Goal: Task Accomplishment & Management: Complete application form

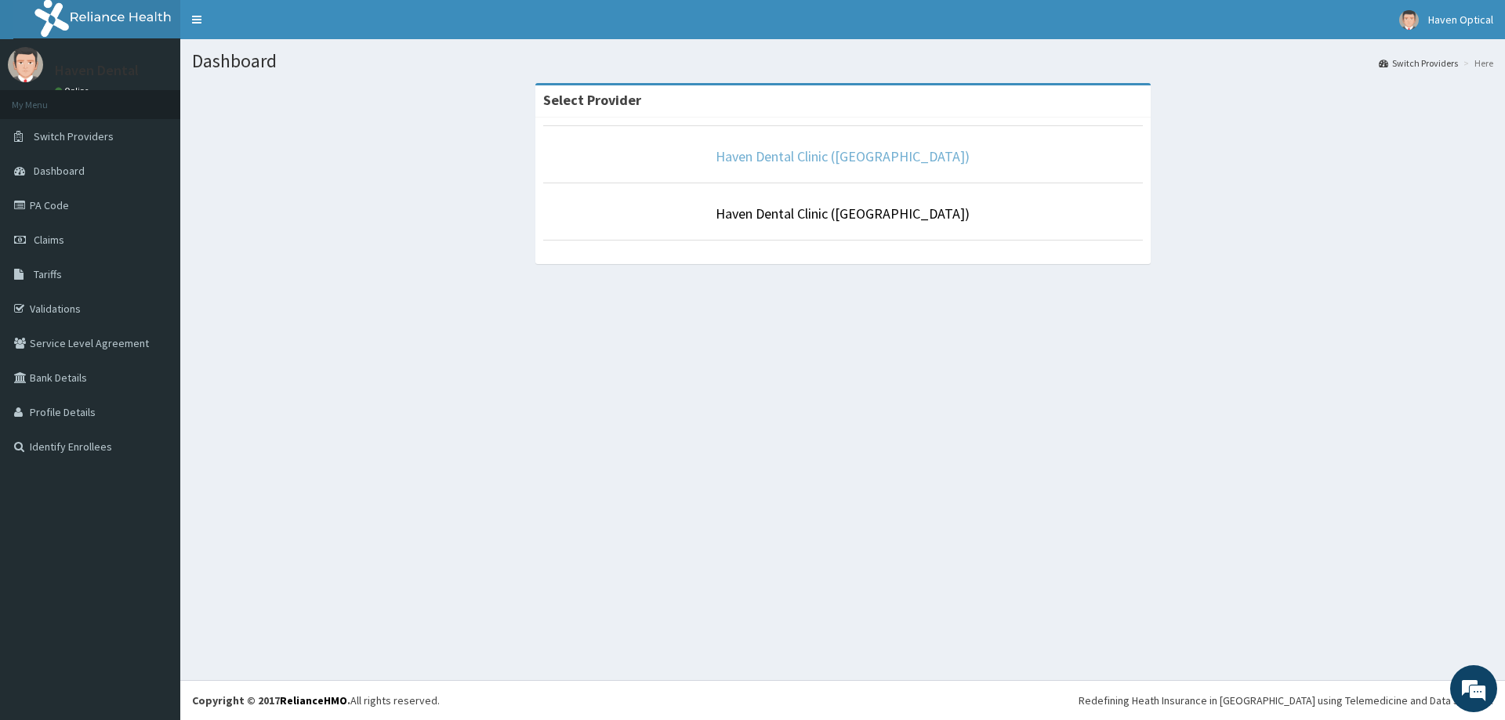
click at [826, 157] on link "Haven Dental Clinic ([GEOGRAPHIC_DATA])" at bounding box center [842, 156] width 254 height 18
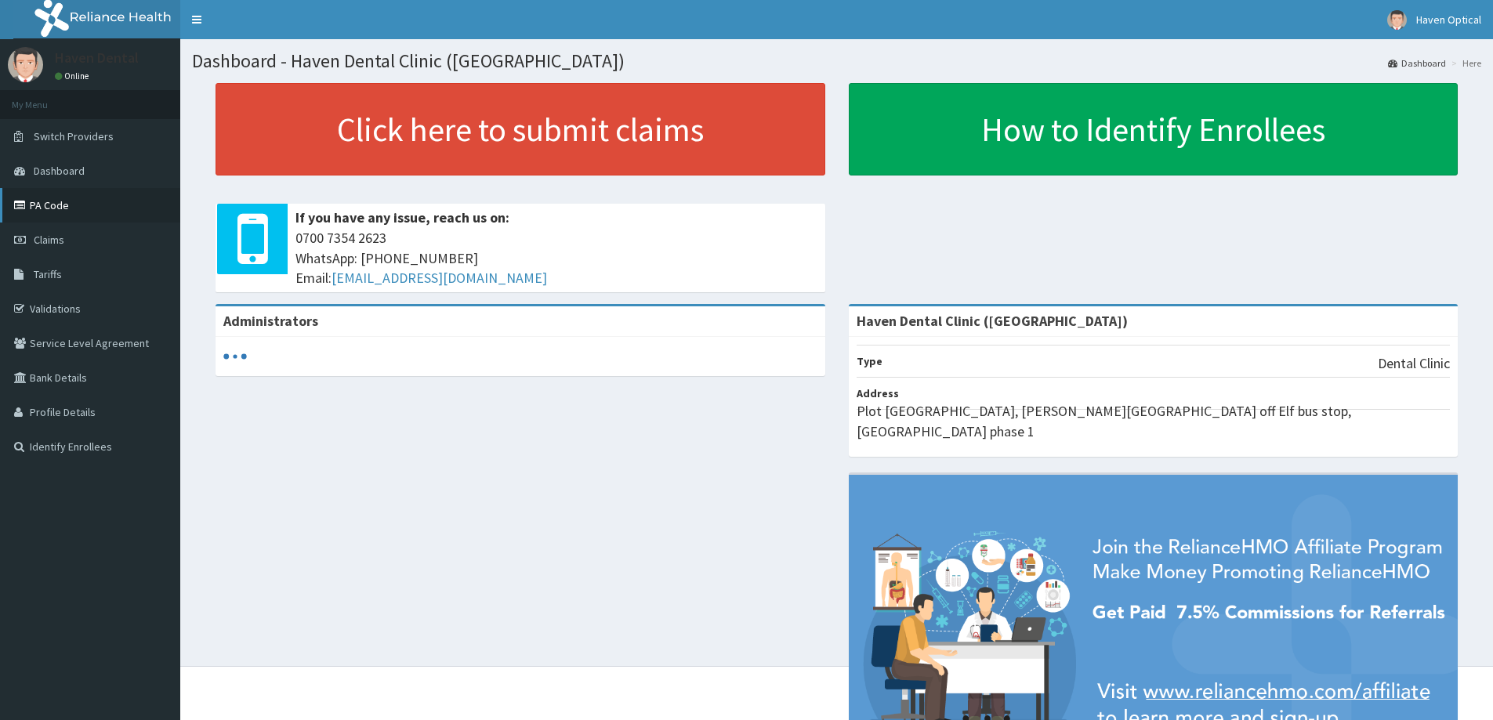
click at [36, 197] on link "PA Code" at bounding box center [90, 205] width 180 height 34
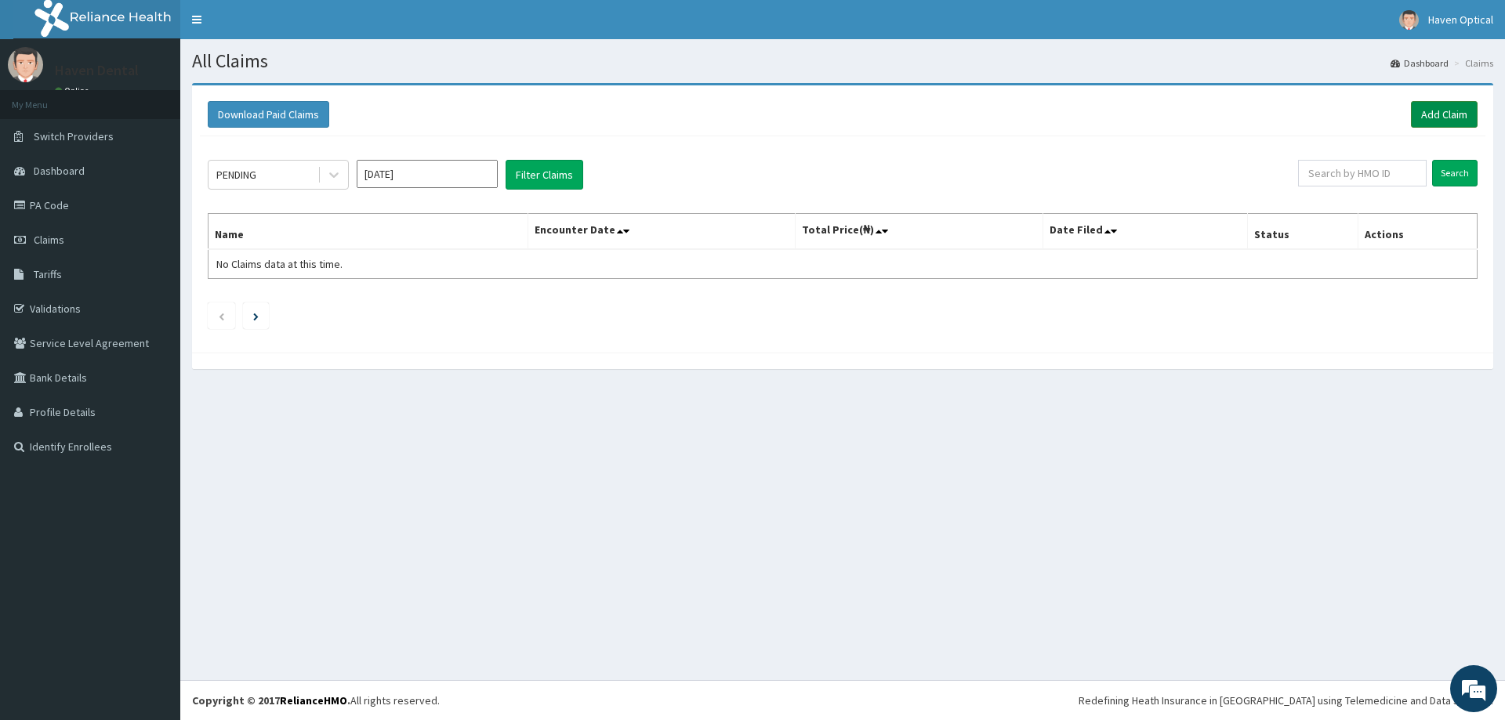
click at [1445, 111] on link "Add Claim" at bounding box center [1444, 114] width 67 height 27
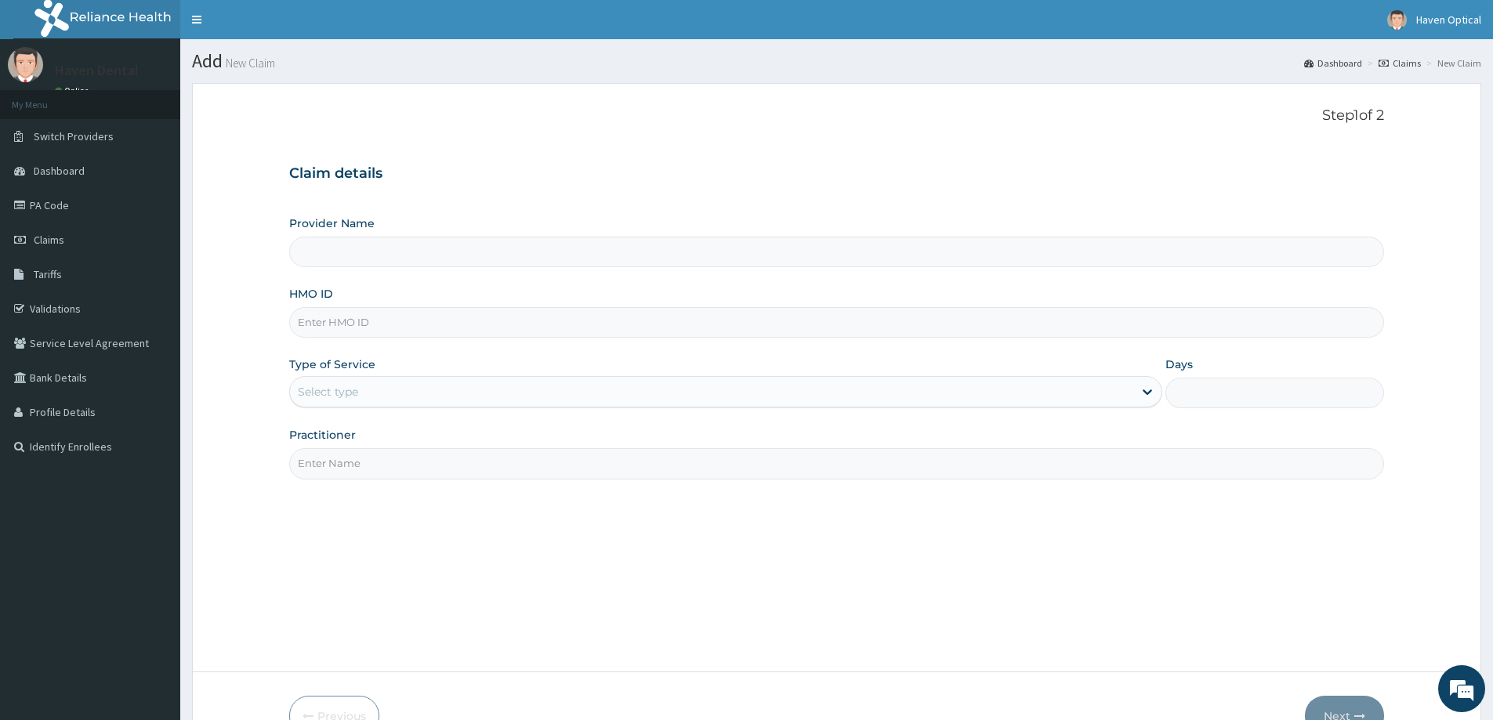
type input "Haven Dental Clinic ([GEOGRAPHIC_DATA])"
paste input "HAV/10006/A"
type input "HAV/10006/A"
click at [368, 393] on div "Select type" at bounding box center [711, 391] width 843 height 25
click at [282, 462] on form "Step 1 of 2 Claim details Provider Name Haven Dental Clinic (Lekki) HMO ID HAV/…" at bounding box center [836, 421] width 1289 height 677
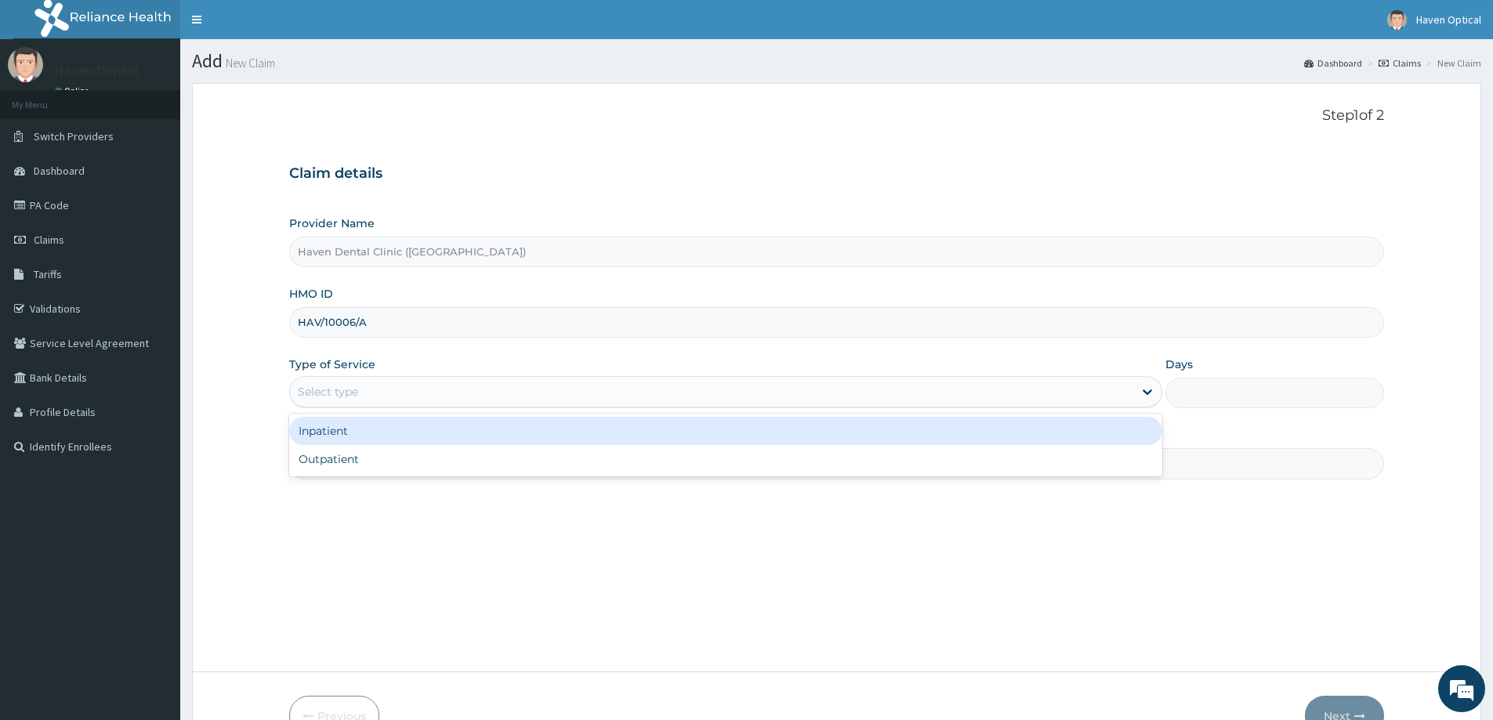
click at [364, 400] on div "Select type" at bounding box center [711, 391] width 843 height 25
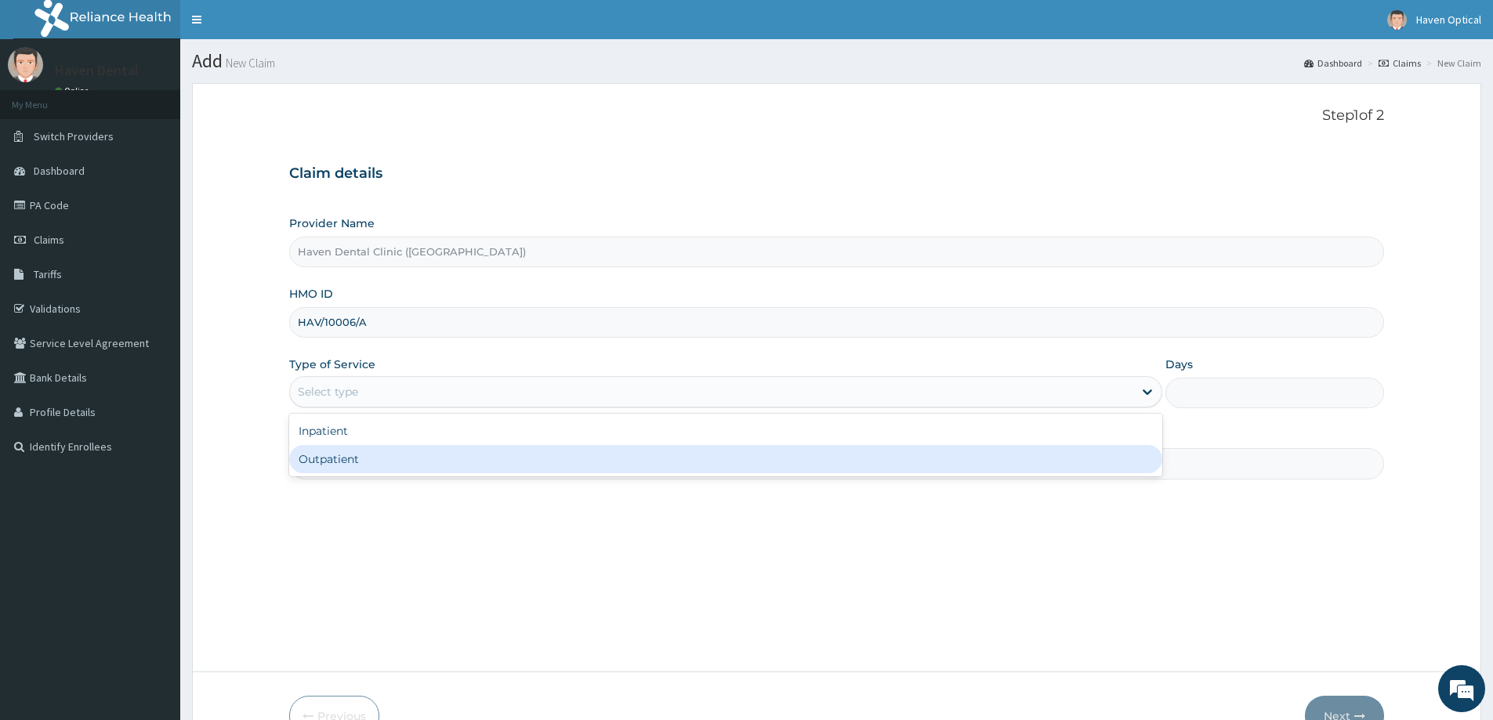
click at [361, 456] on div "Outpatient" at bounding box center [725, 459] width 873 height 28
type input "1"
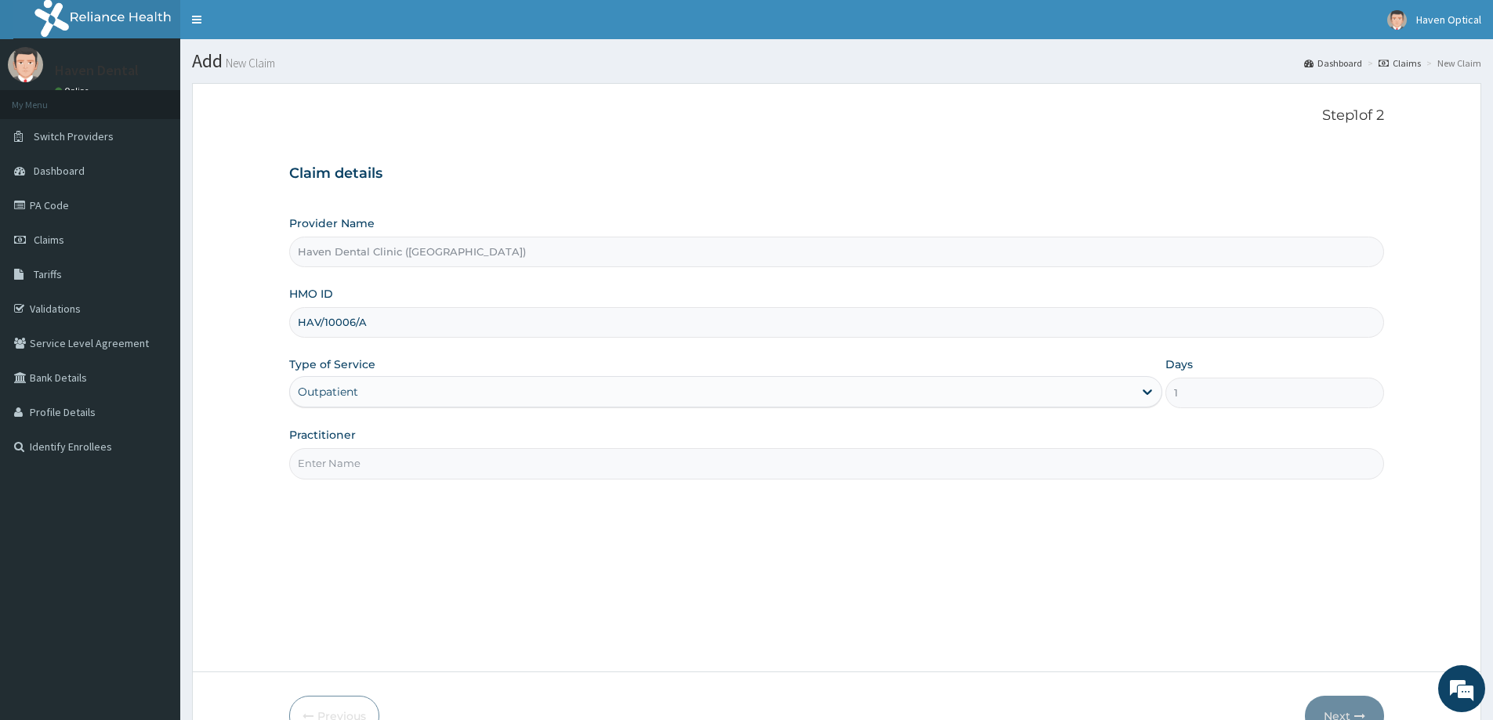
click at [360, 458] on input "Practitioner" at bounding box center [836, 463] width 1095 height 31
type input "[PERSON_NAME]"
click at [1347, 712] on button "Next" at bounding box center [1344, 716] width 79 height 41
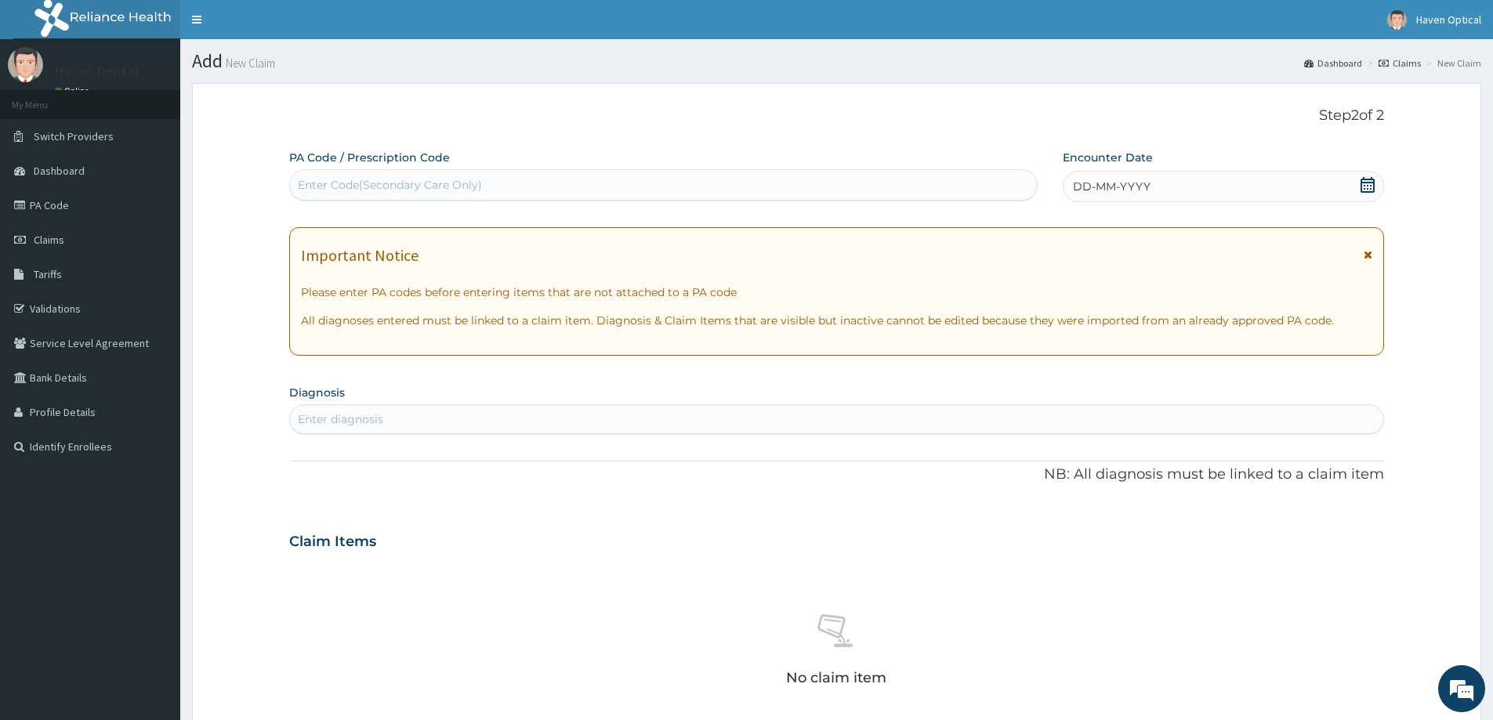
scroll to position [92, 0]
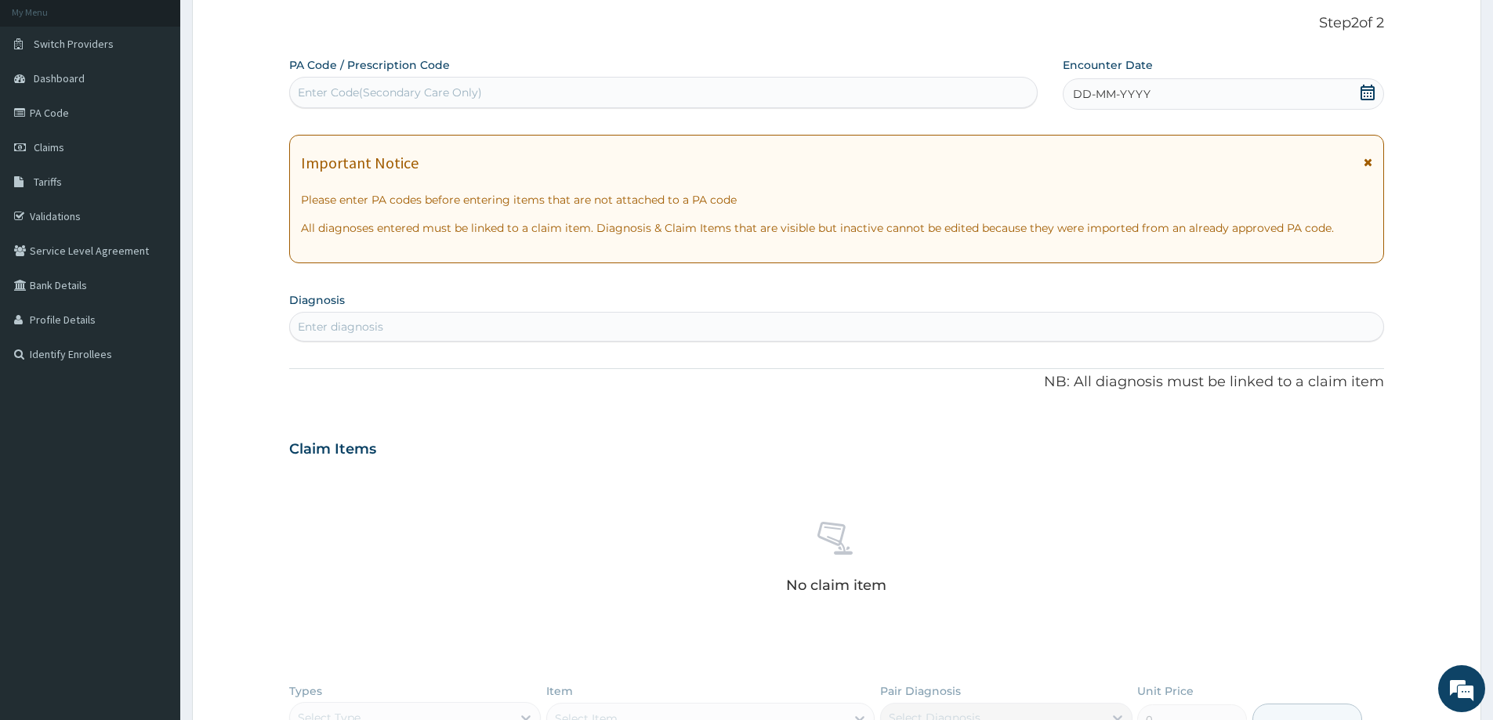
click at [378, 92] on div "Enter Code(Secondary Care Only)" at bounding box center [390, 93] width 184 height 16
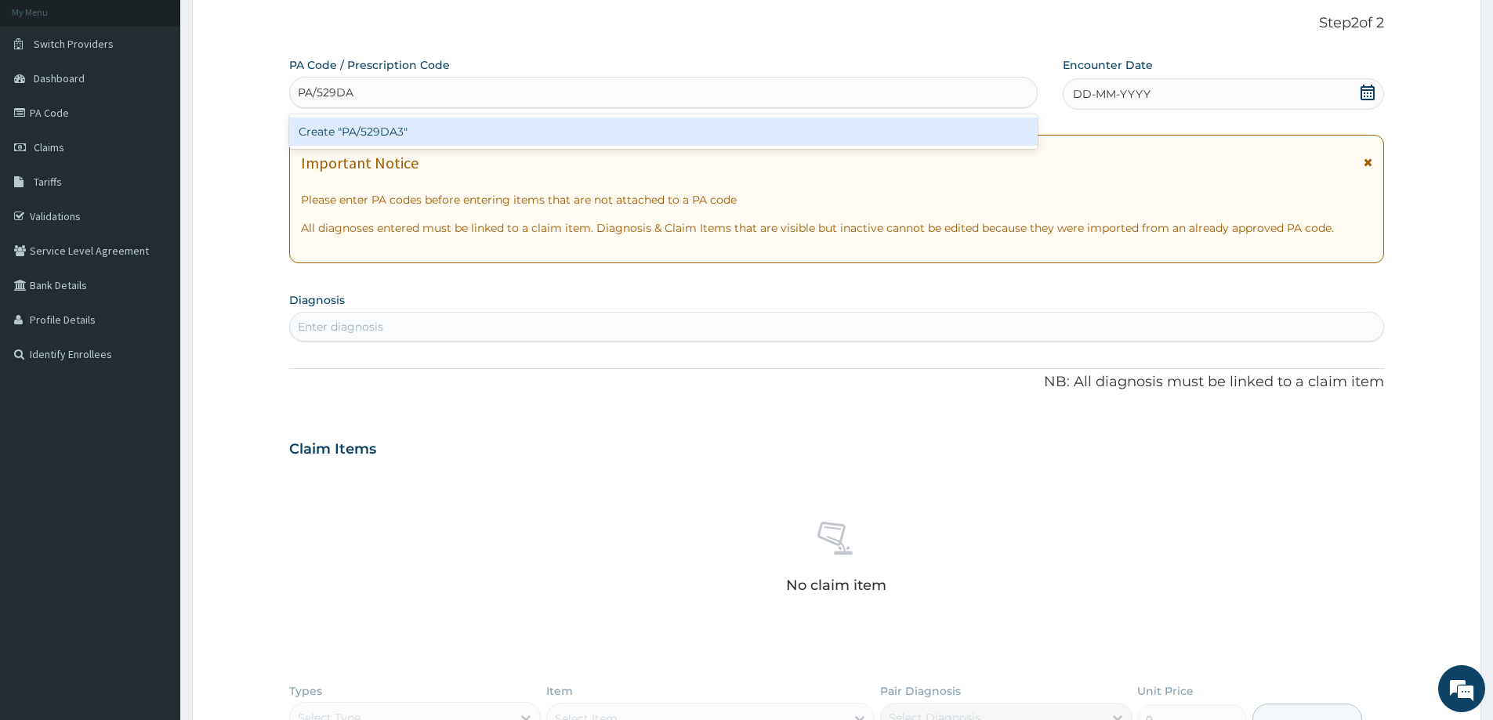
type input "PA/529DA3"
click at [435, 138] on div "Create "PA/529DA3"" at bounding box center [663, 132] width 748 height 28
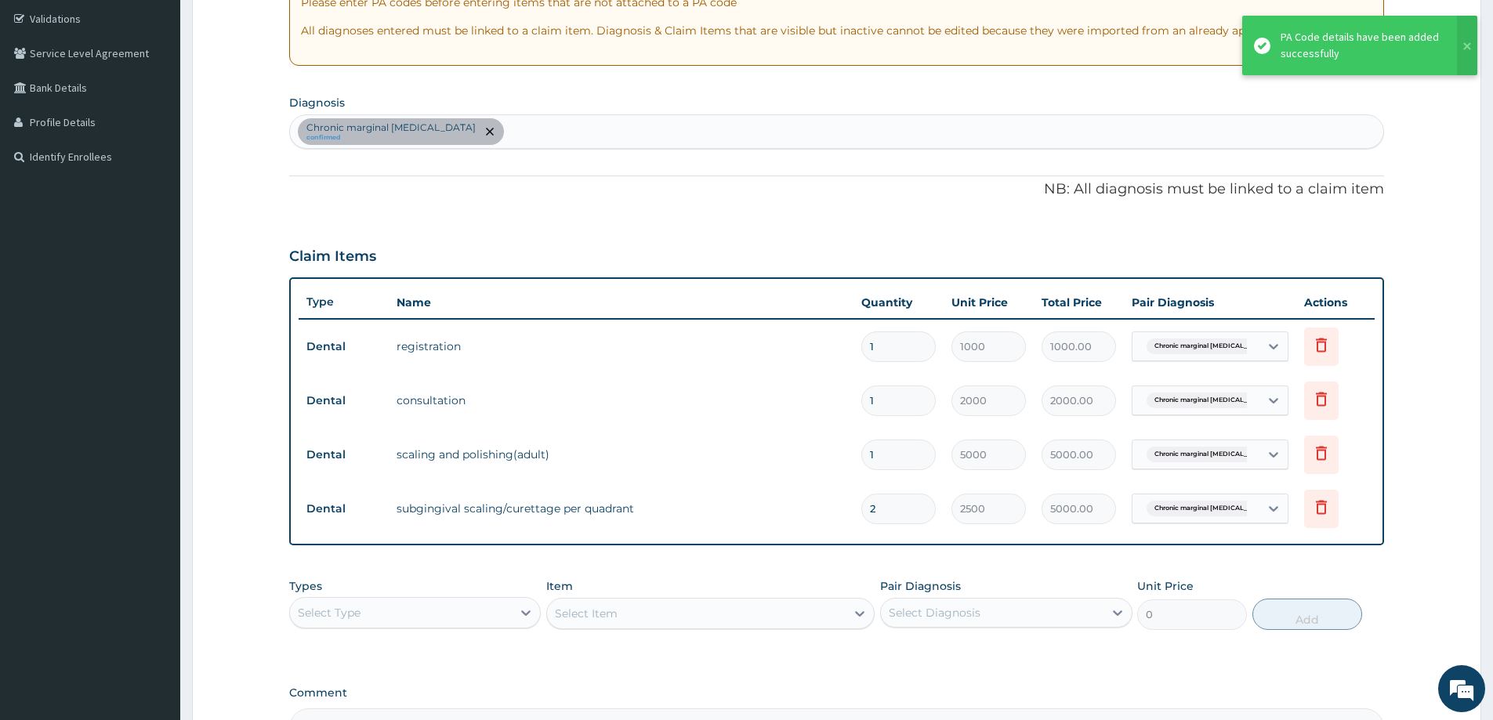
scroll to position [482, 0]
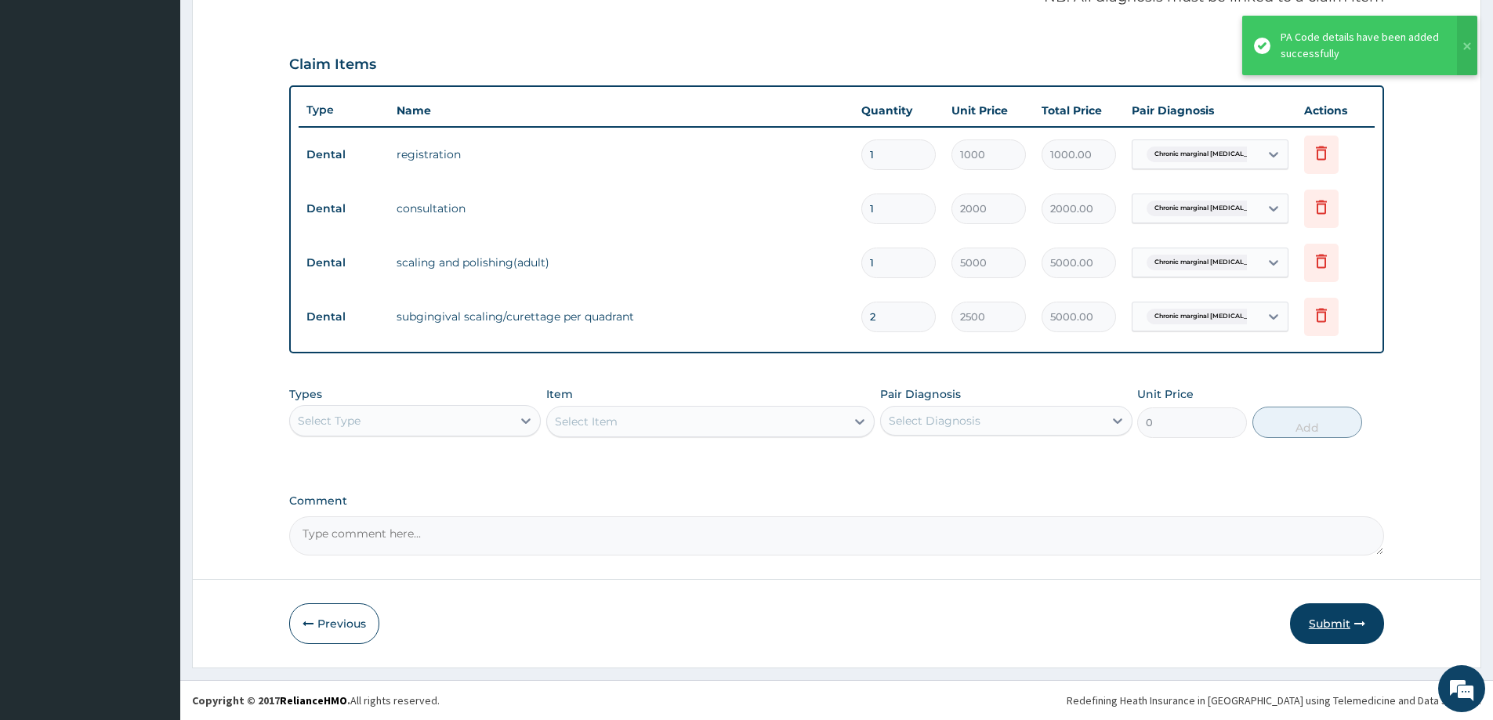
click at [1324, 617] on button "Submit" at bounding box center [1337, 623] width 94 height 41
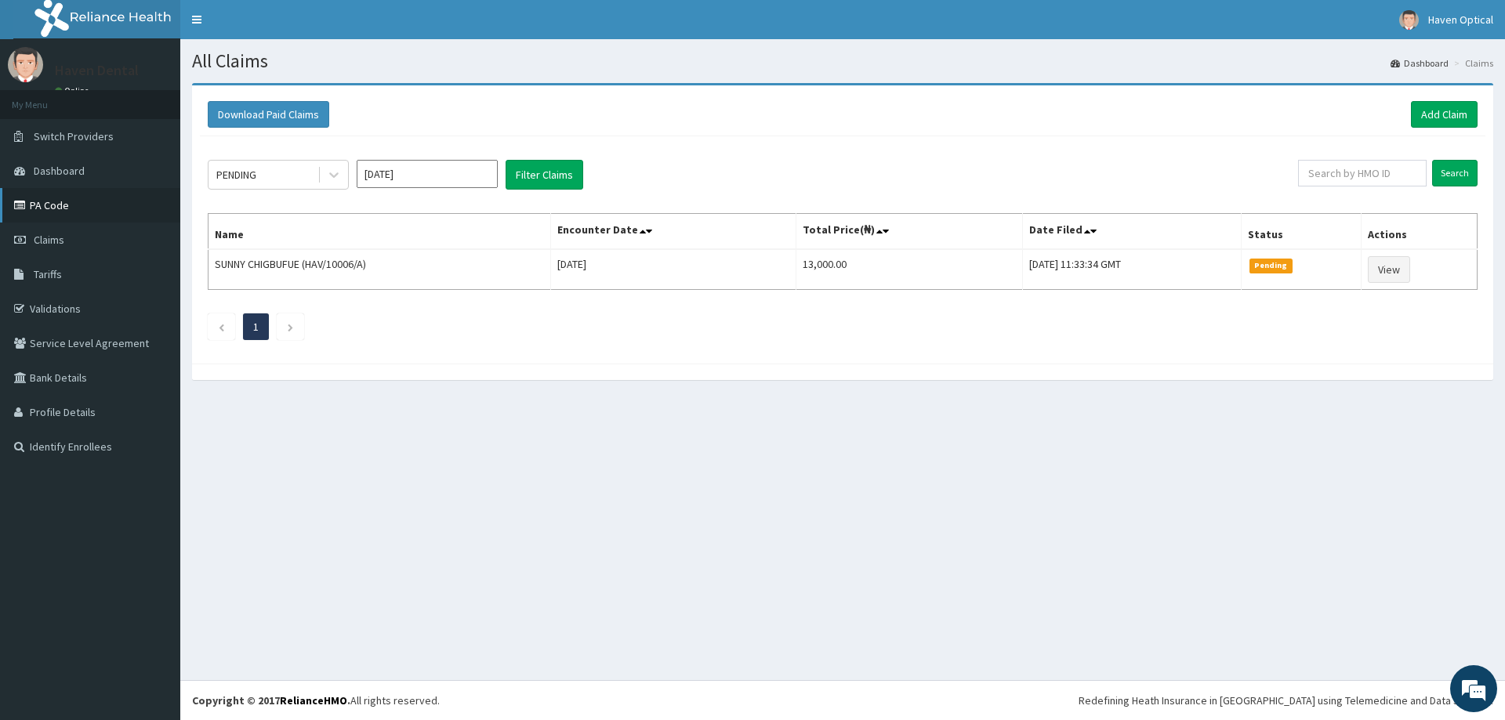
click at [40, 208] on link "PA Code" at bounding box center [90, 205] width 180 height 34
click at [1456, 118] on link "Add Claim" at bounding box center [1444, 114] width 67 height 27
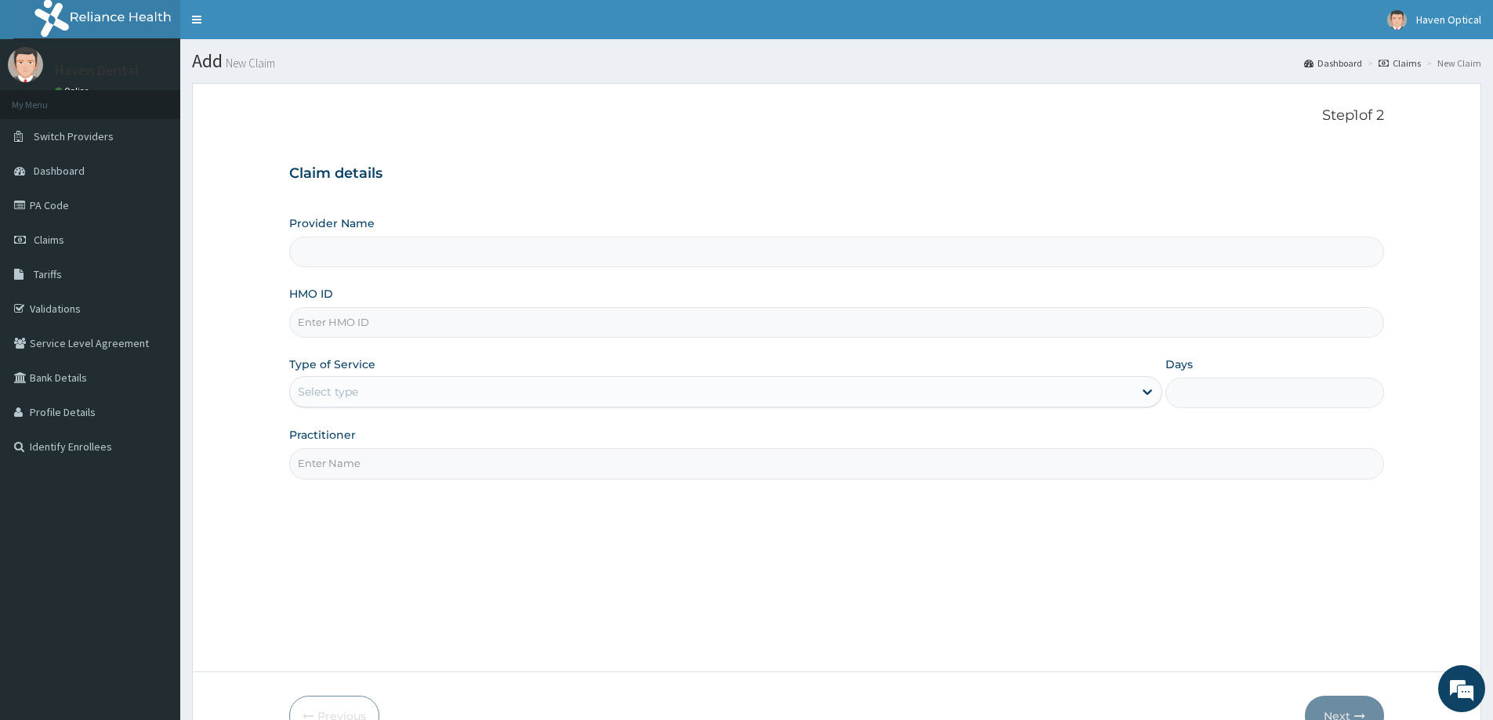
type input "Haven Dental Clinic ([GEOGRAPHIC_DATA])"
paste input "BHT/10139/A"
type input "BHT/10139/A"
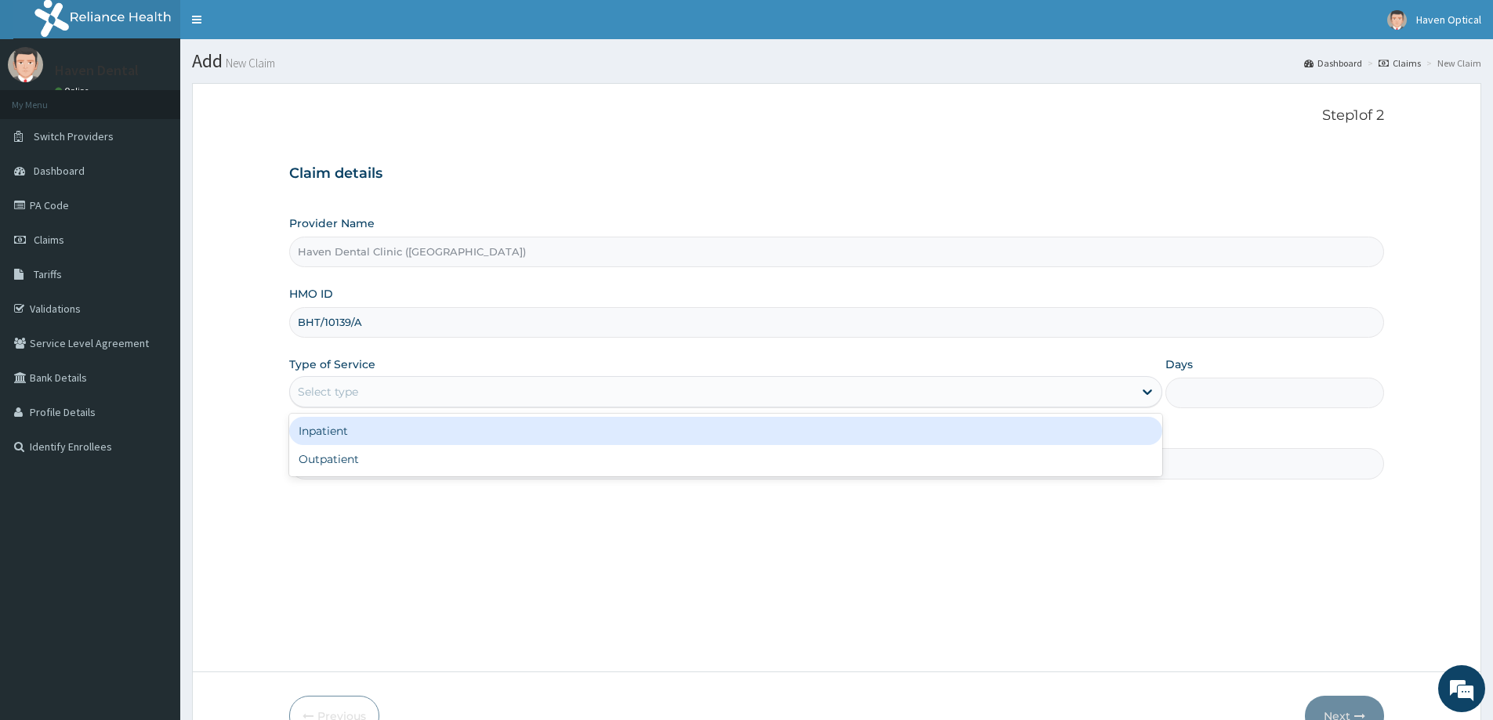
click at [375, 395] on div "Select type" at bounding box center [711, 391] width 843 height 25
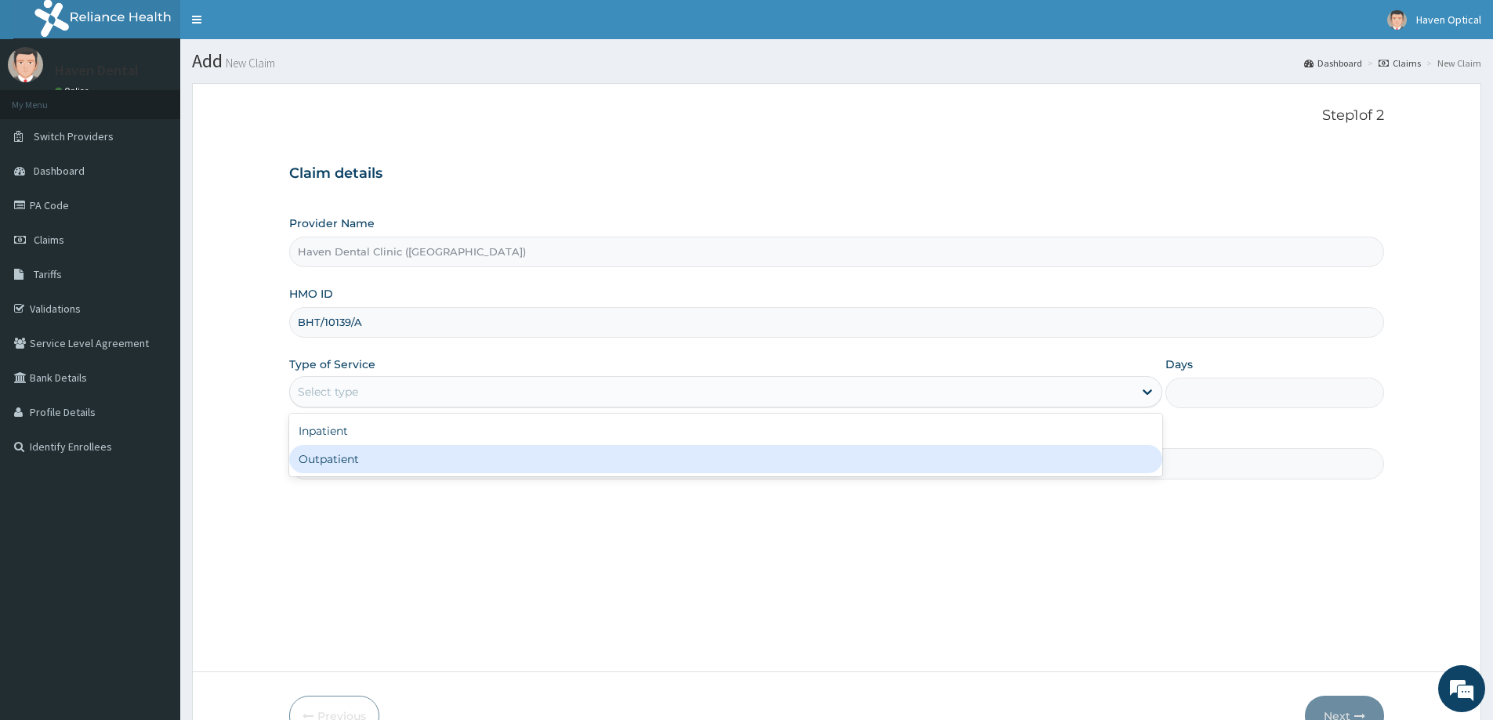
click at [341, 455] on div "Outpatient" at bounding box center [725, 459] width 873 height 28
type input "1"
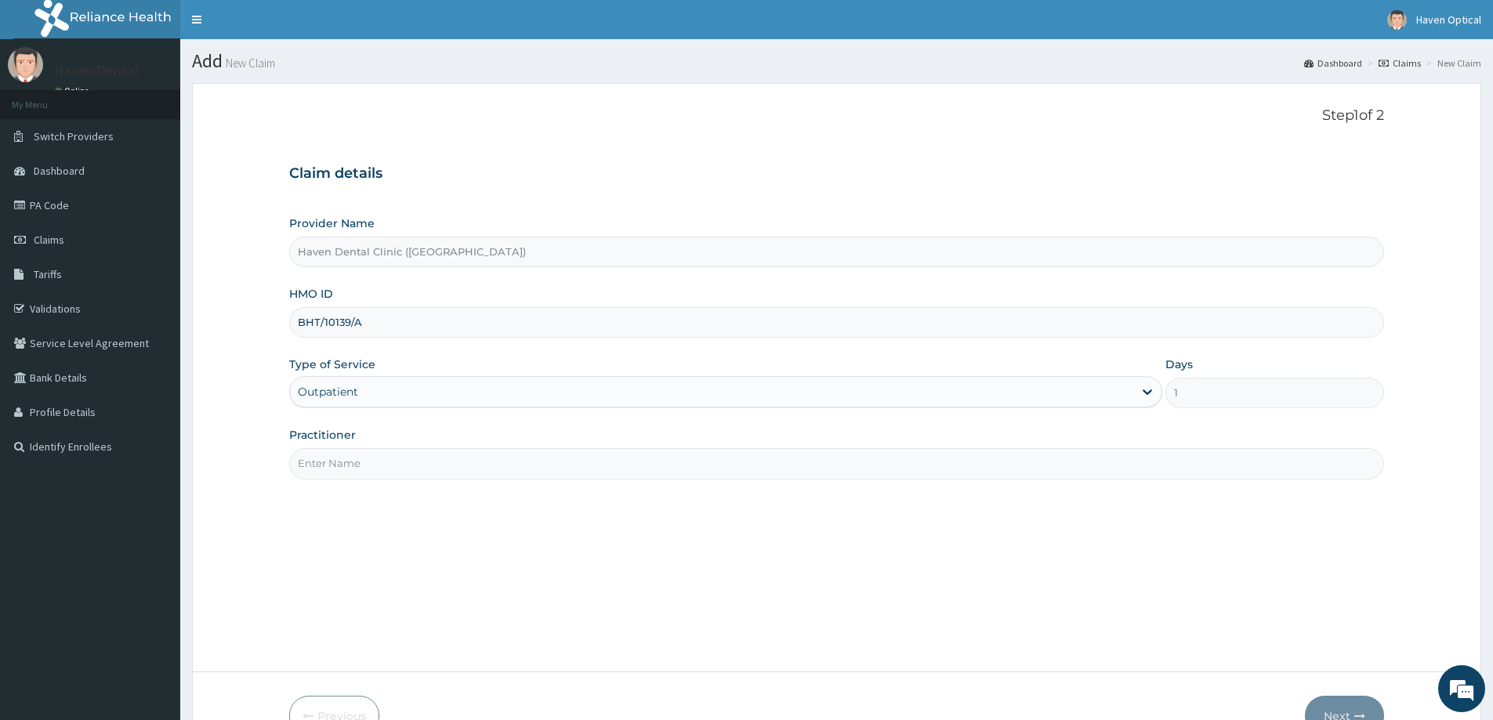
click at [324, 465] on input "Practitioner" at bounding box center [836, 463] width 1095 height 31
type input "[PERSON_NAME]"
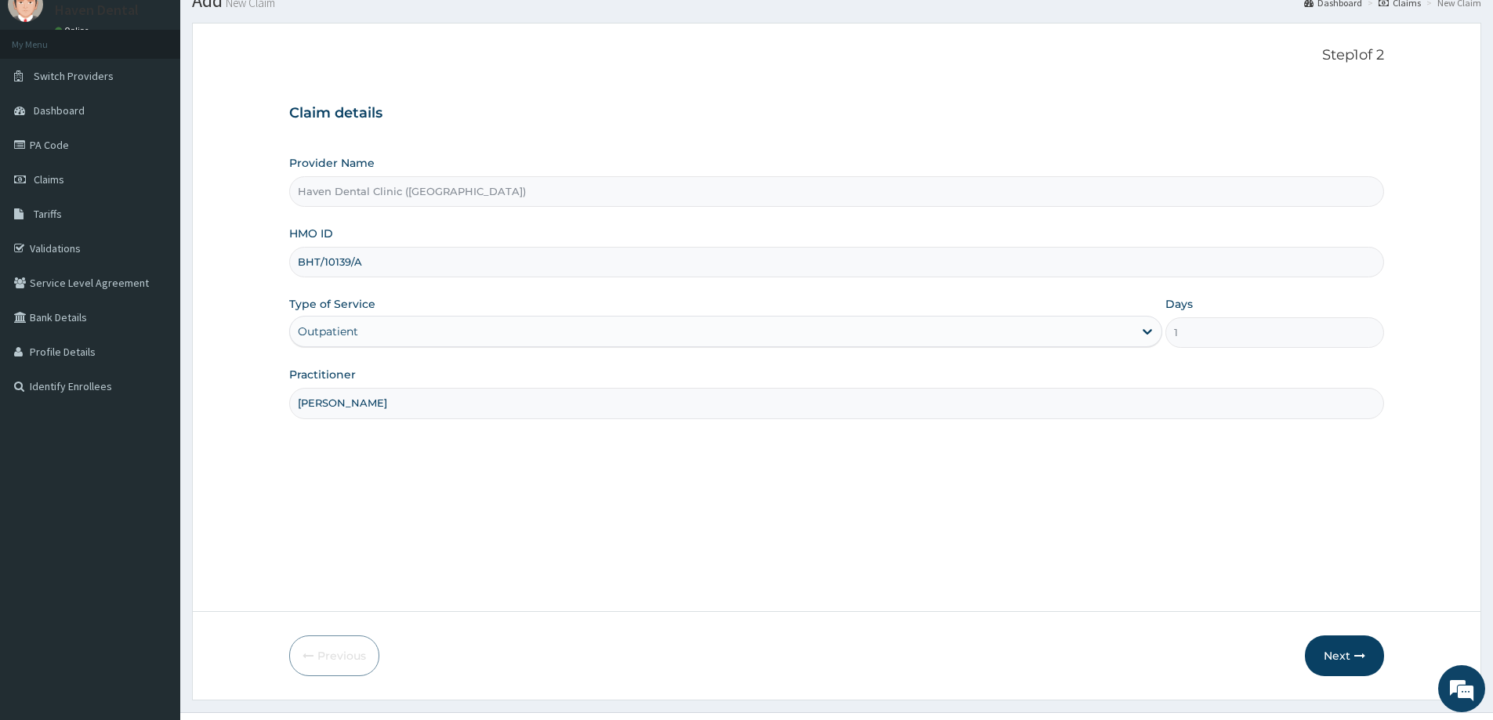
scroll to position [78, 0]
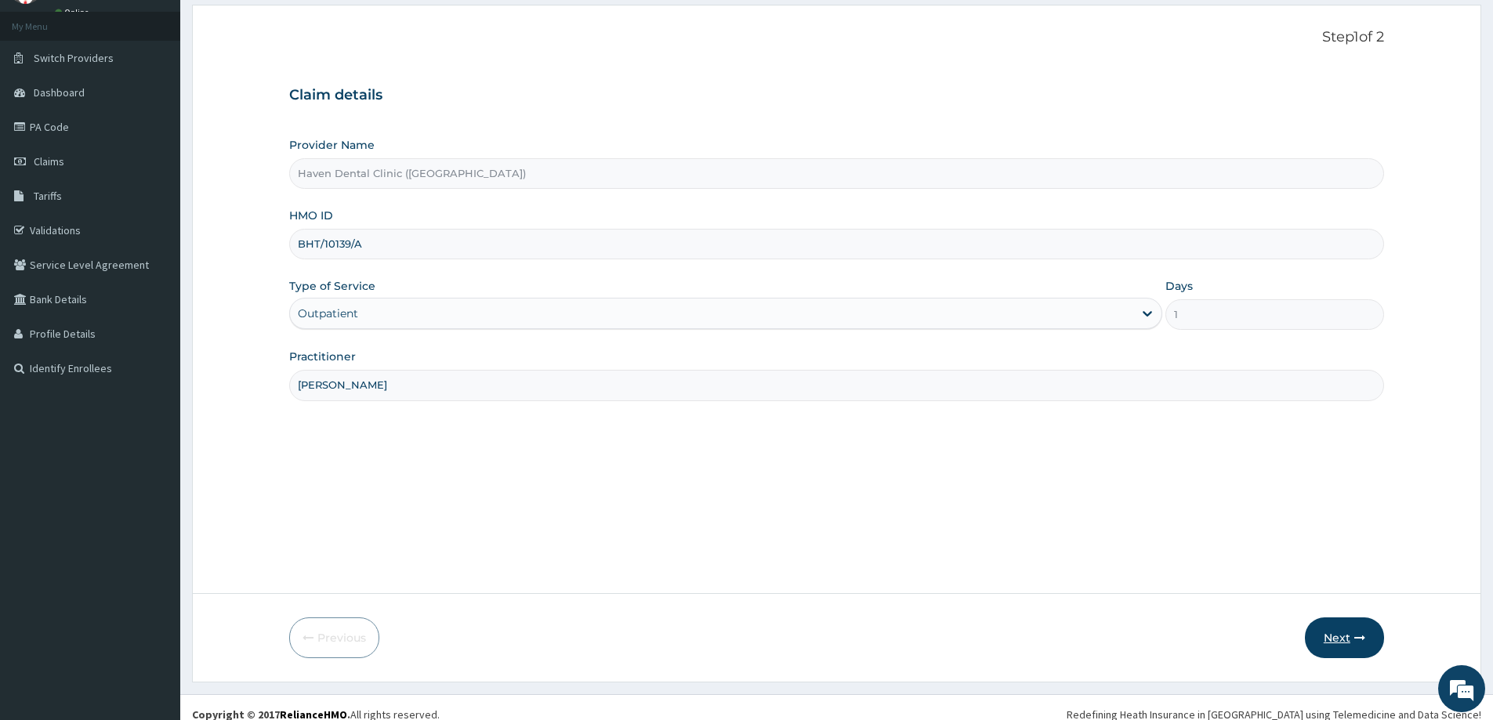
click at [1336, 650] on button "Next" at bounding box center [1344, 638] width 79 height 41
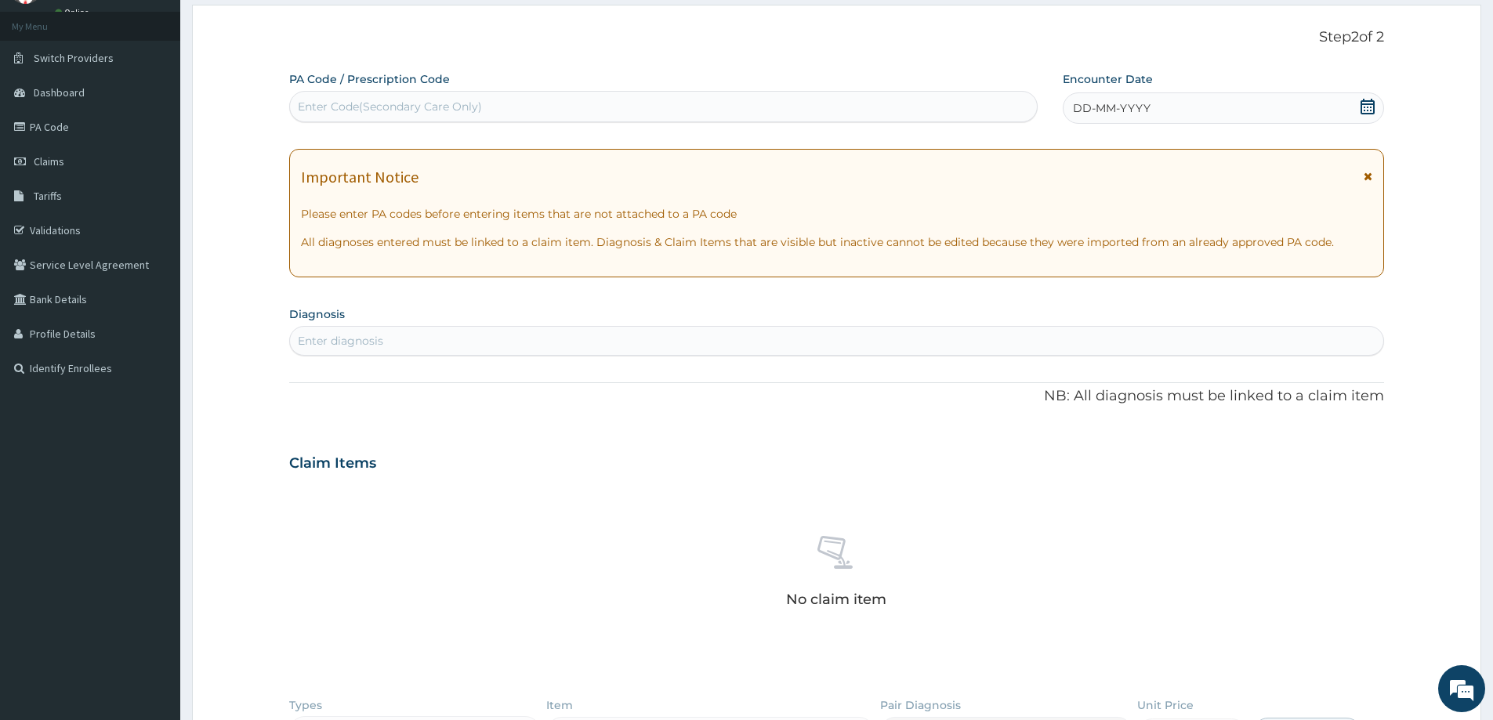
click at [401, 112] on div "Enter Code(Secondary Care Only)" at bounding box center [390, 107] width 184 height 16
type input "PA/41E121"
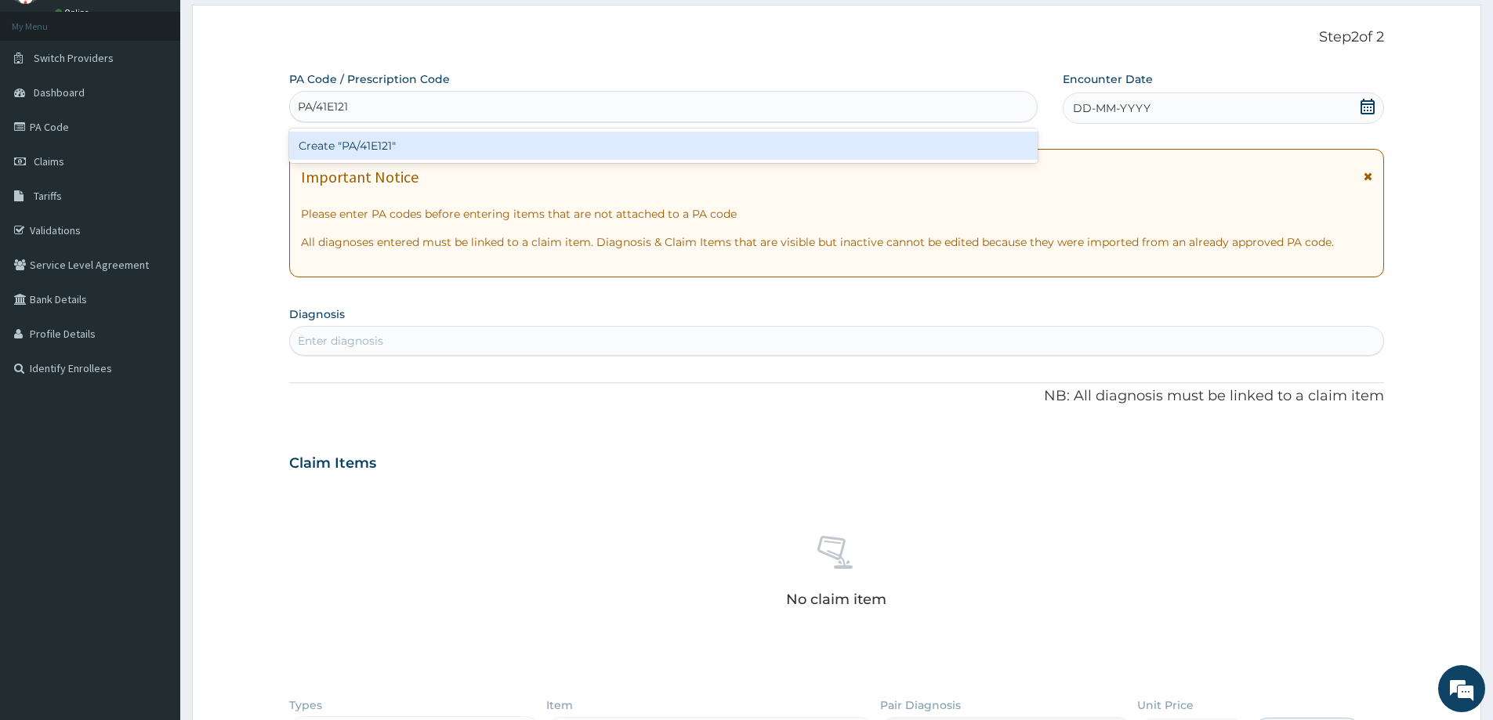
click at [405, 140] on div "Create "PA/41E121"" at bounding box center [663, 146] width 748 height 28
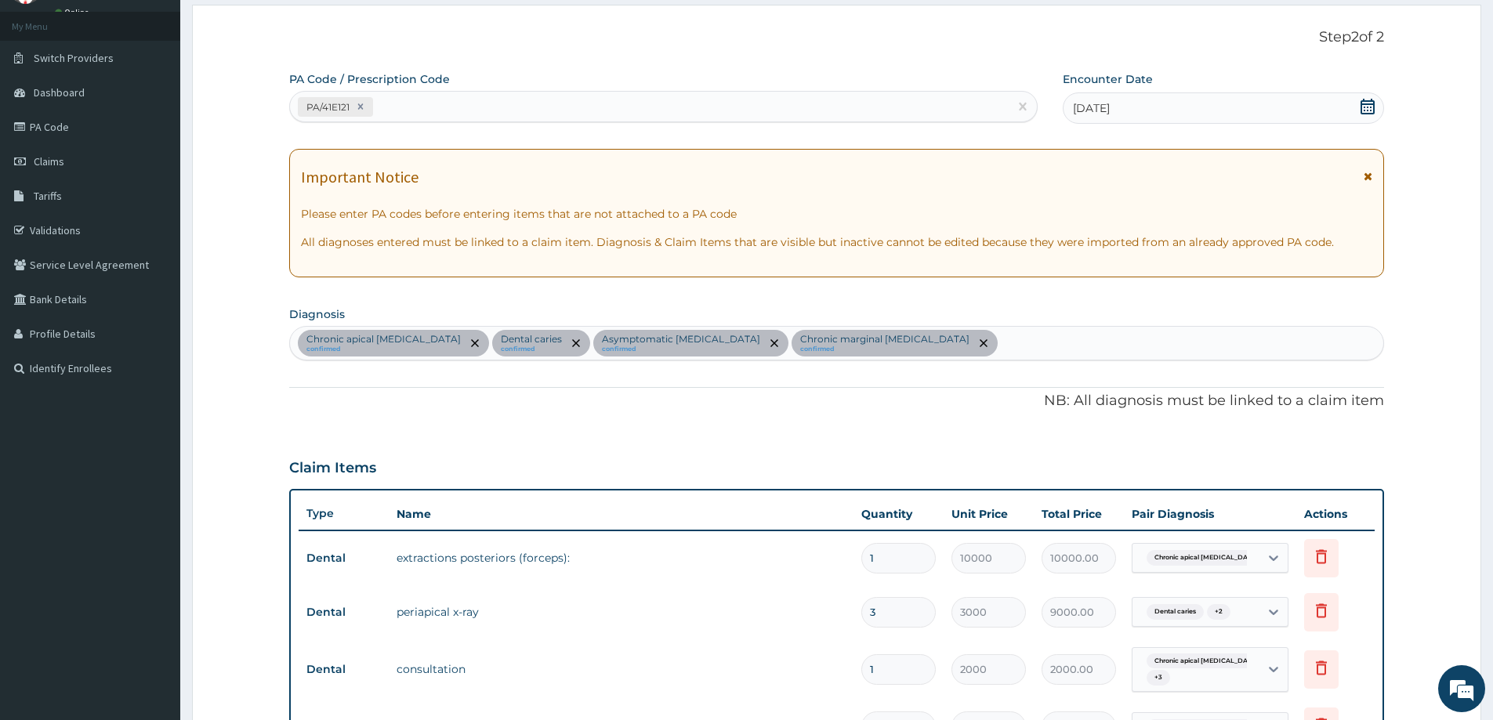
scroll to position [553, 0]
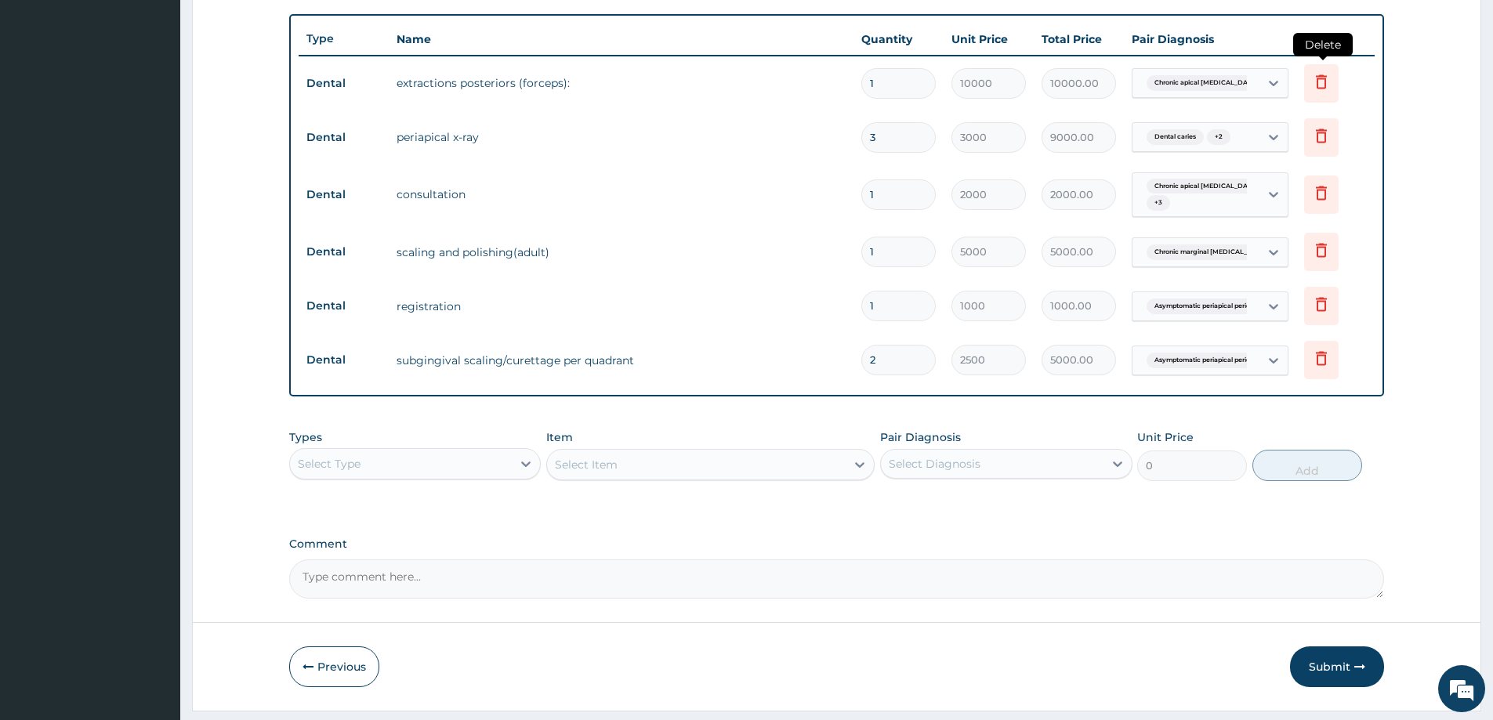
click at [1322, 74] on icon at bounding box center [1321, 81] width 19 height 19
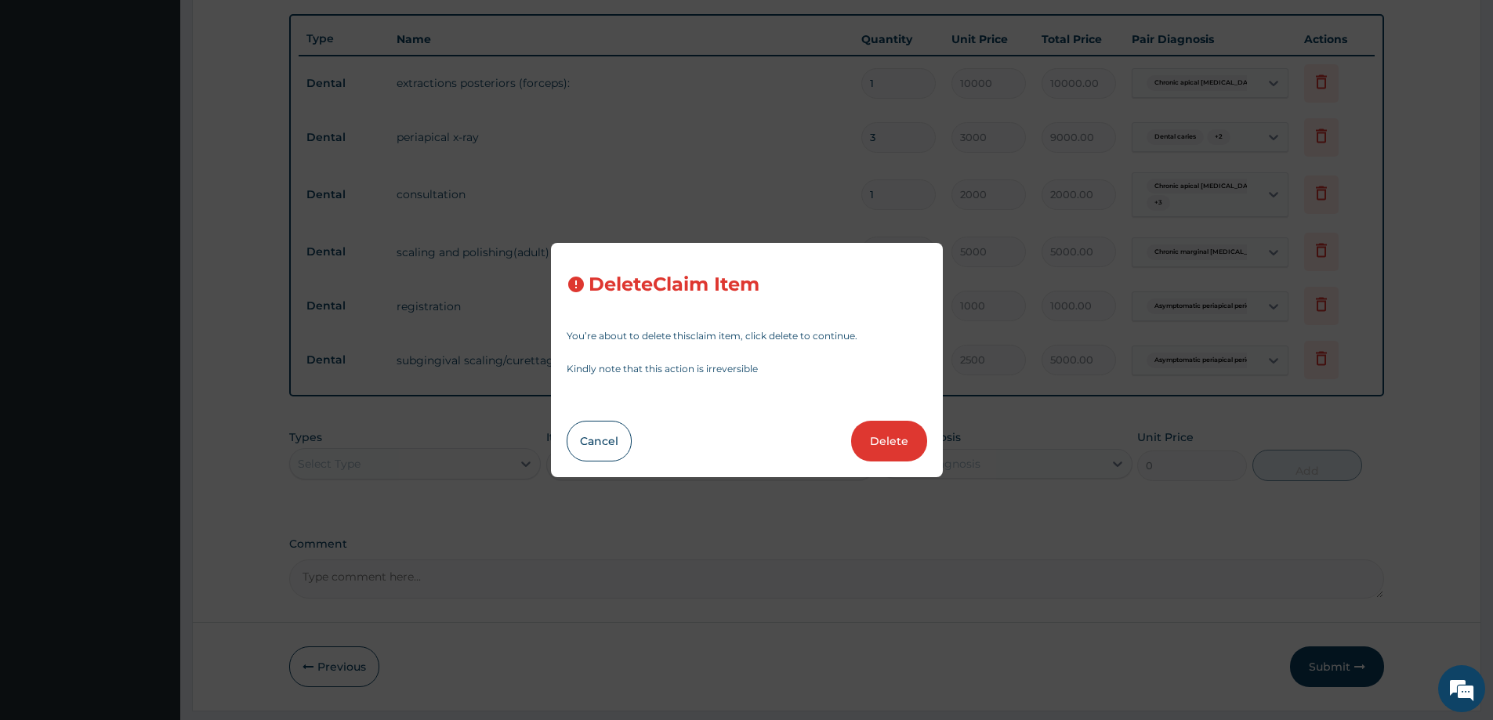
click at [907, 440] on button "Delete" at bounding box center [889, 441] width 76 height 41
type input "3"
type input "3000"
type input "9000.00"
type input "1"
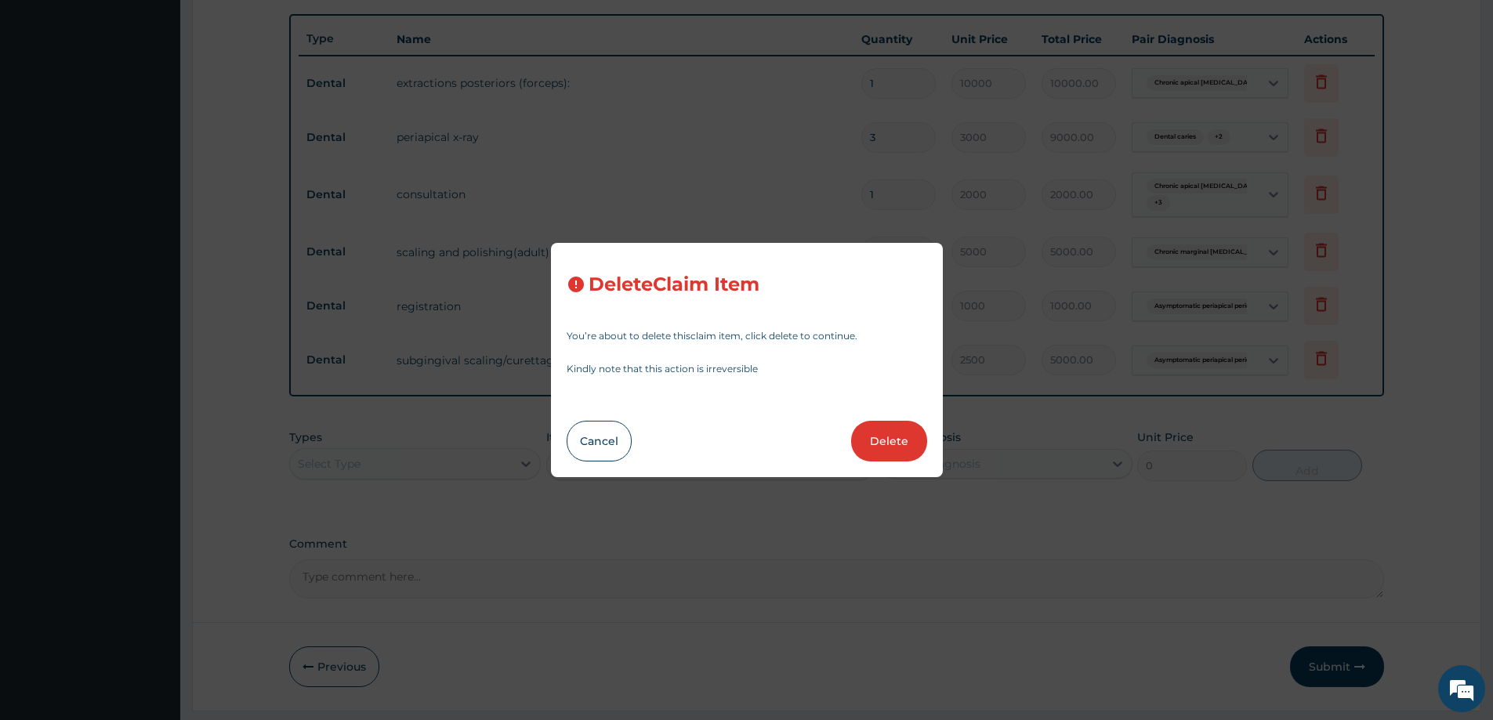
type input "2000"
type input "2000.00"
type input "5000"
type input "5000.00"
type input "1000"
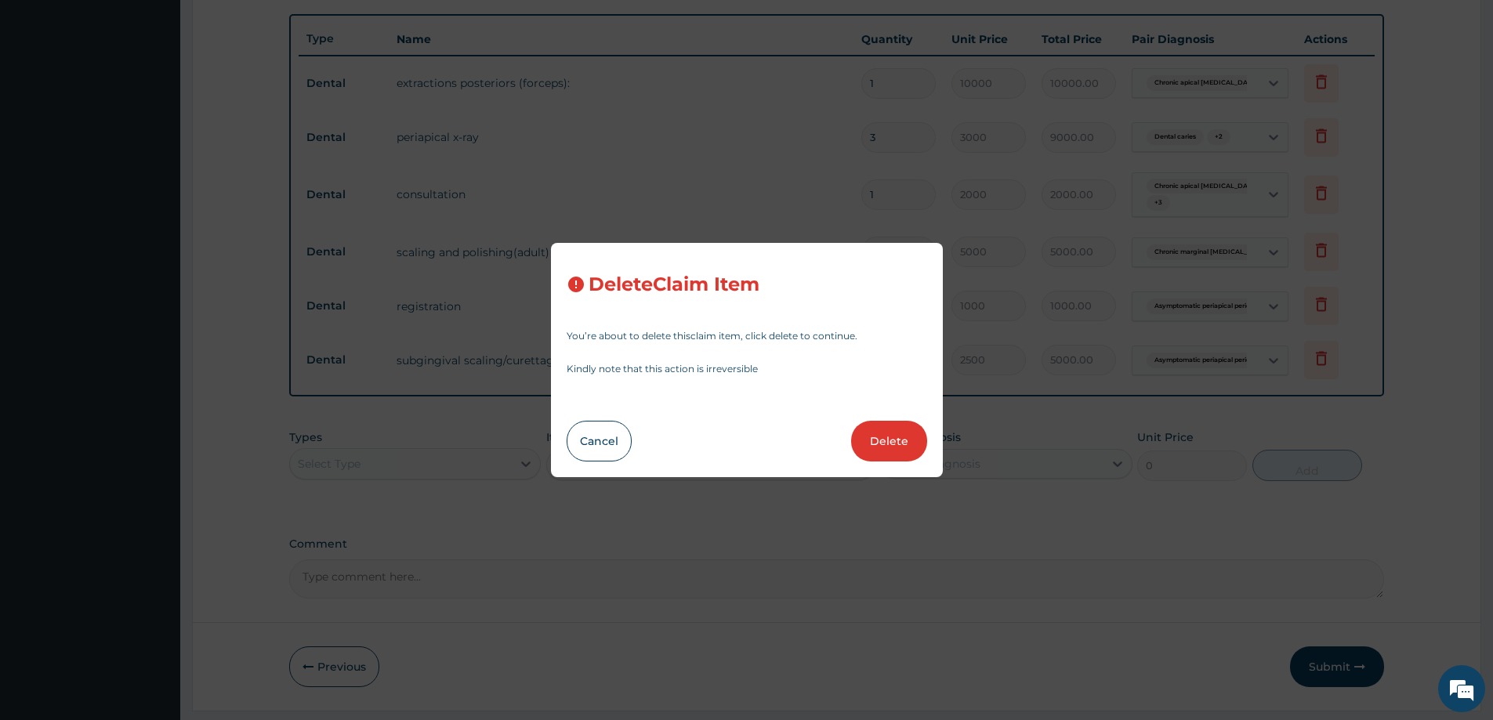
type input "1000.00"
type input "2"
type input "2500"
type input "5000.00"
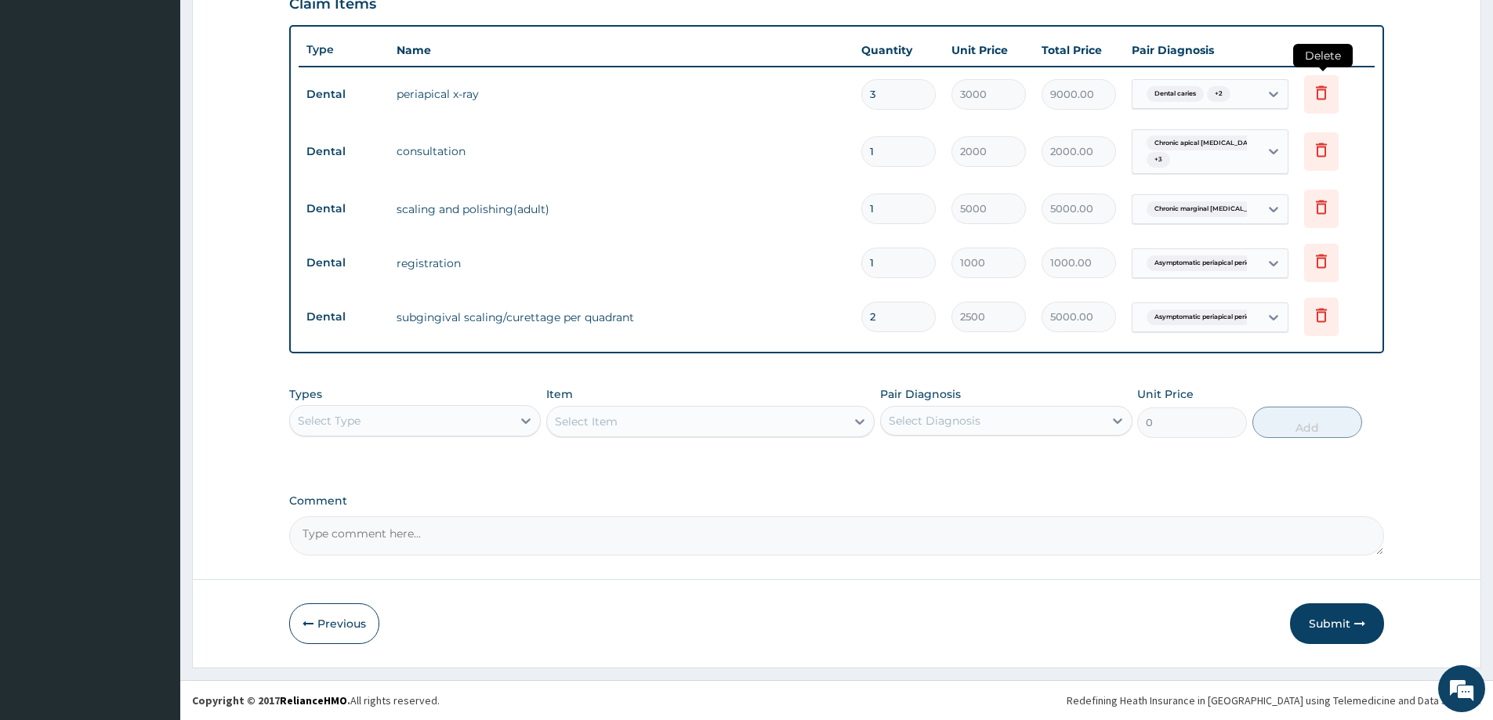
click at [1313, 99] on icon at bounding box center [1321, 92] width 19 height 19
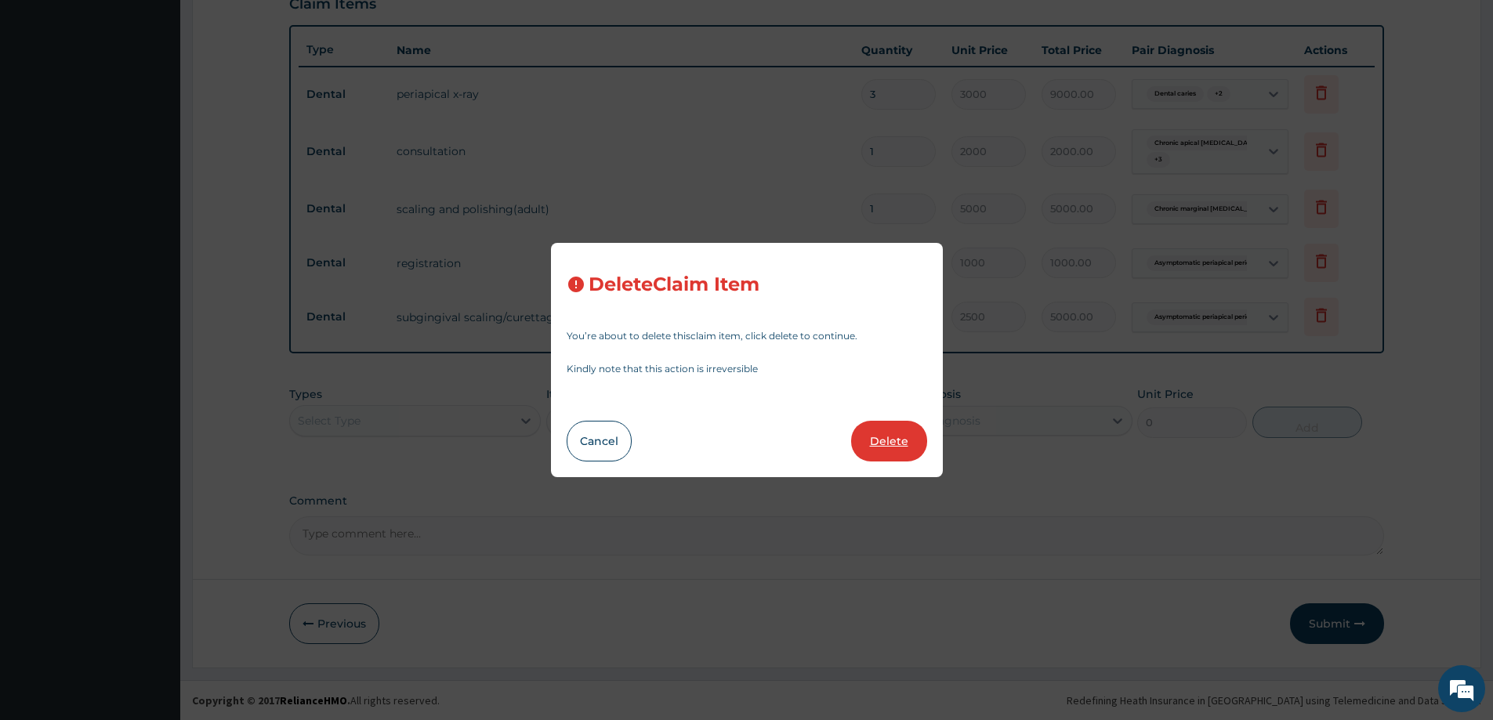
click at [899, 439] on button "Delete" at bounding box center [889, 441] width 76 height 41
type input "1"
type input "2000"
type input "2000.00"
type input "5000"
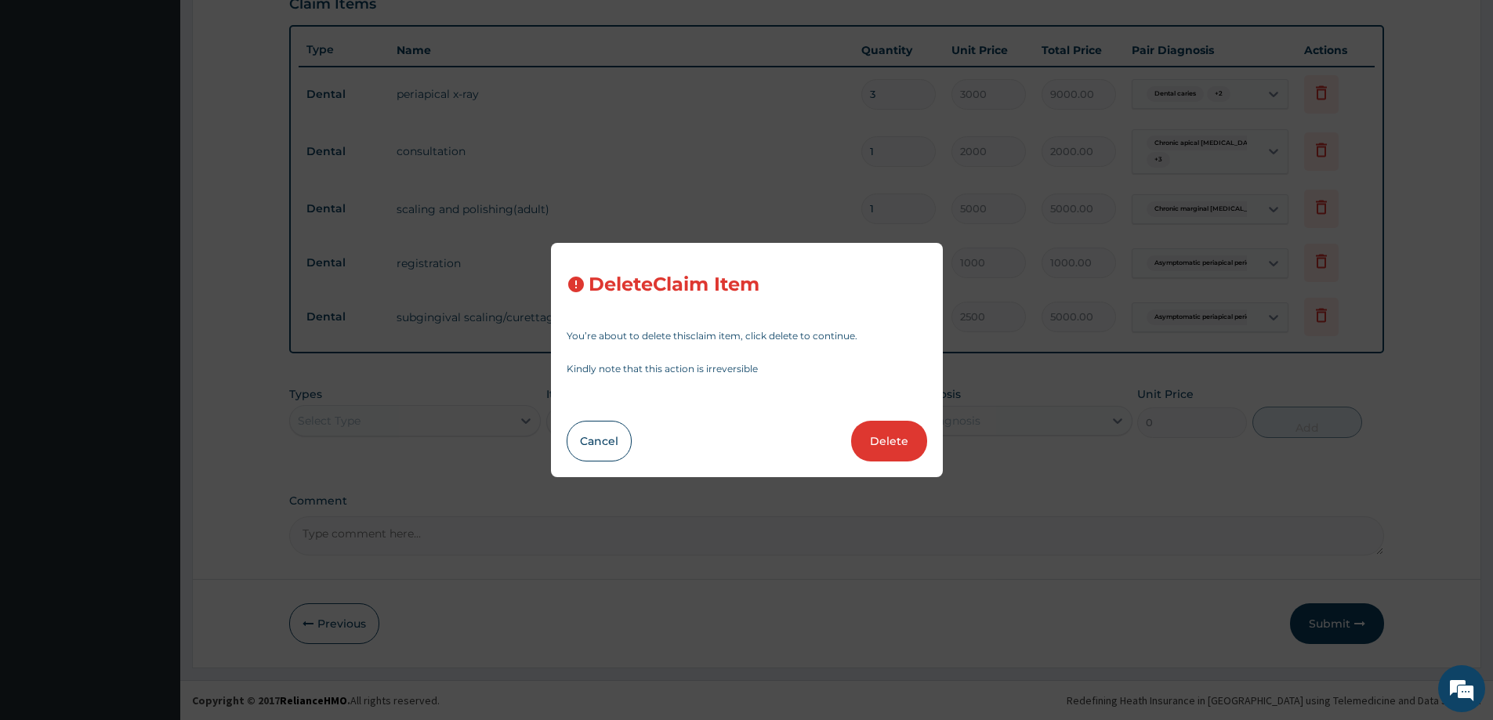
type input "5000.00"
type input "1000"
type input "1000.00"
type input "2"
type input "2500"
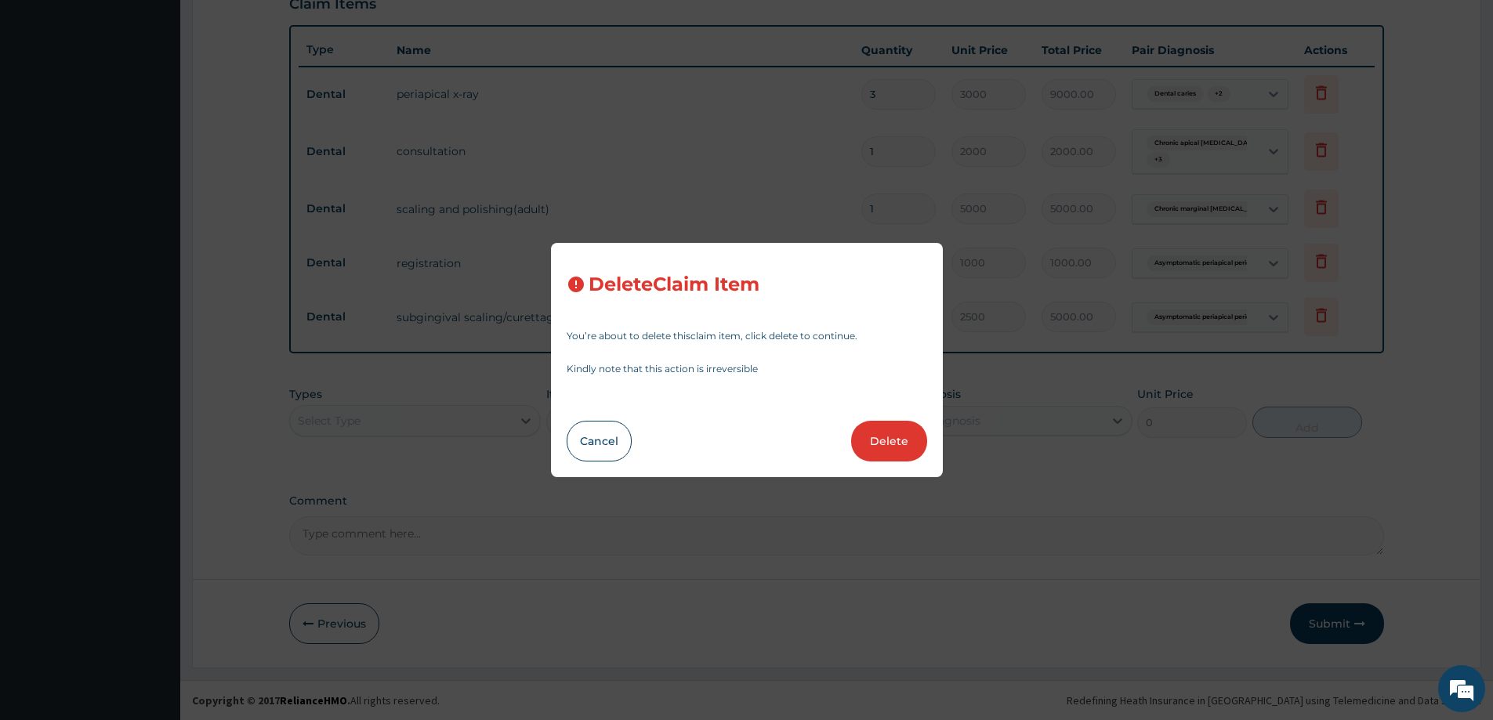
type input "5000.00"
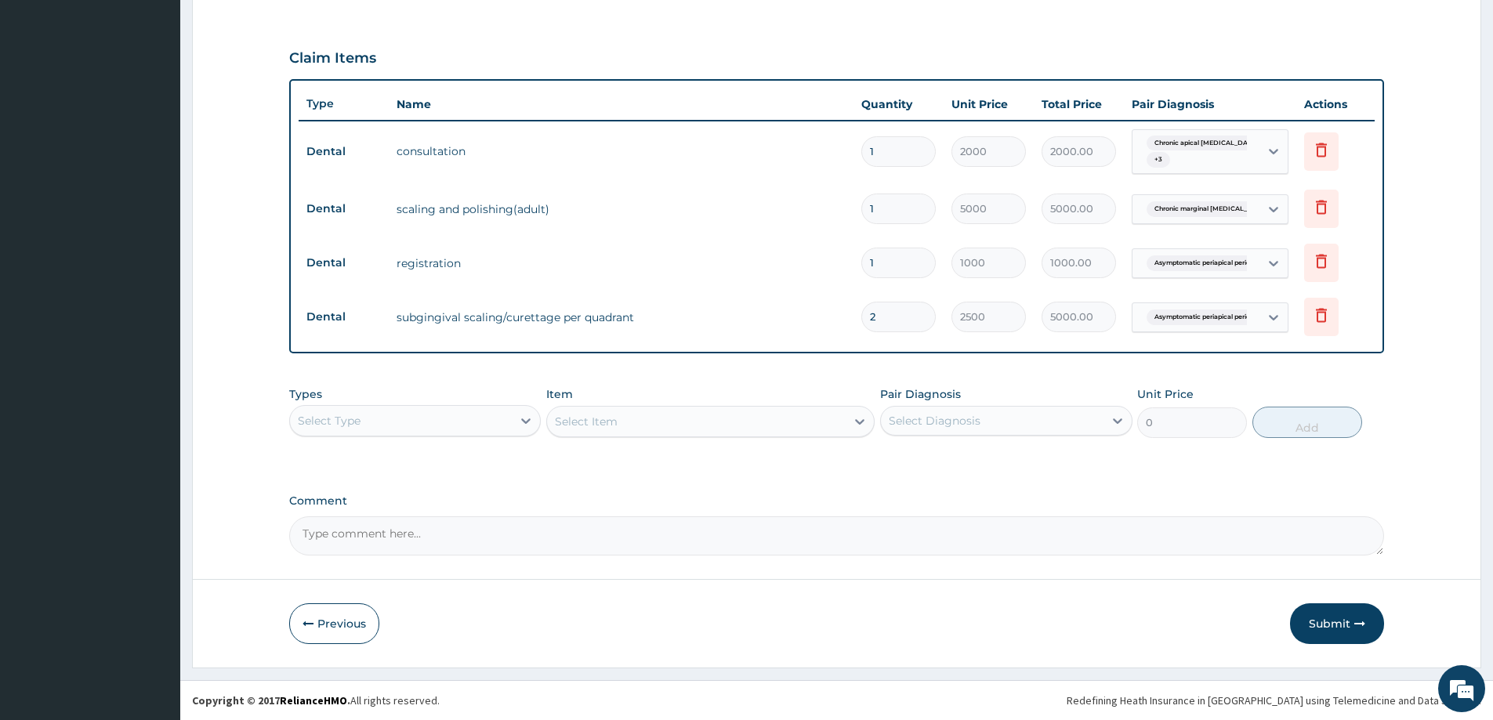
click at [922, 320] on input "2" at bounding box center [898, 317] width 74 height 31
type input "0.00"
type input "1"
type input "2500.00"
type input "1"
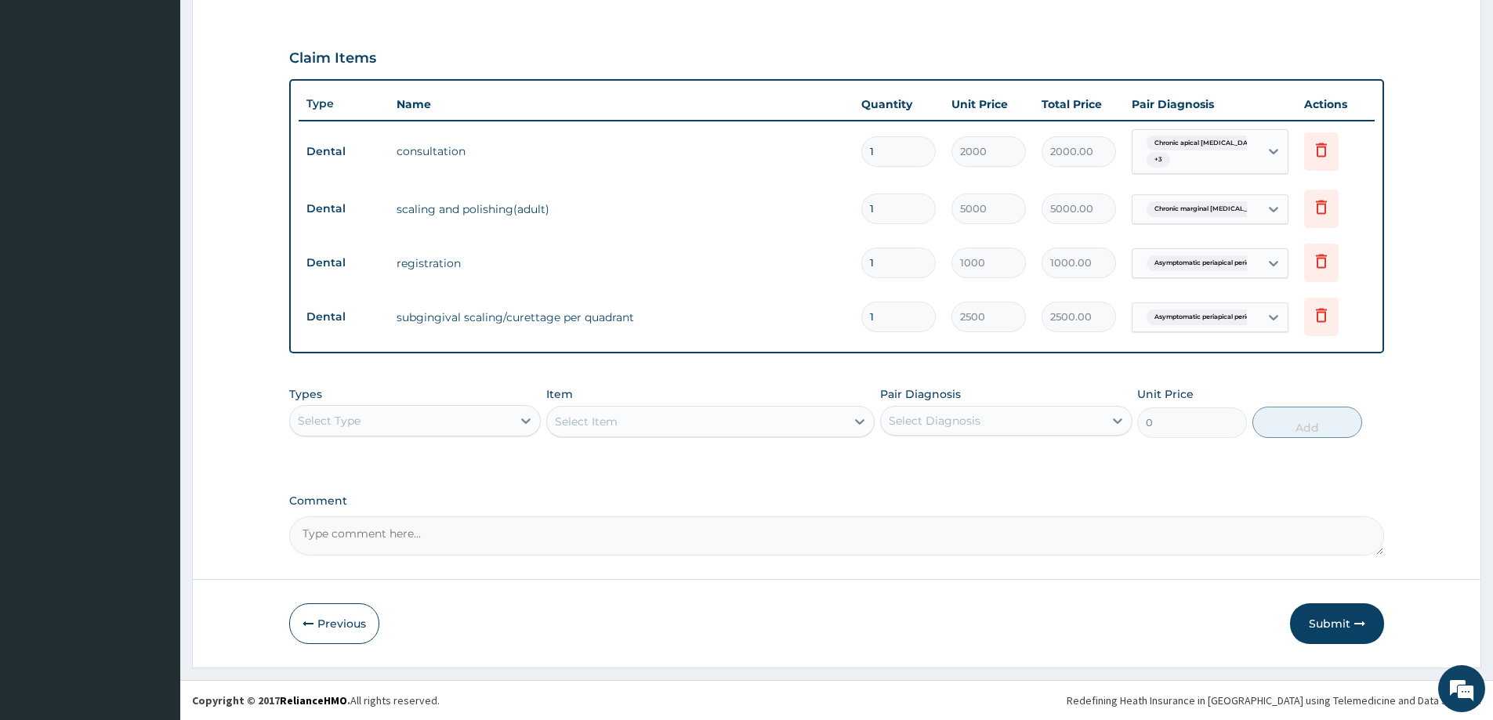
click at [347, 532] on textarea "Comment" at bounding box center [836, 535] width 1095 height 39
type textarea "r"
type textarea "Approved at 10,000 naira limit"
click at [1322, 610] on button "Submit" at bounding box center [1337, 623] width 94 height 41
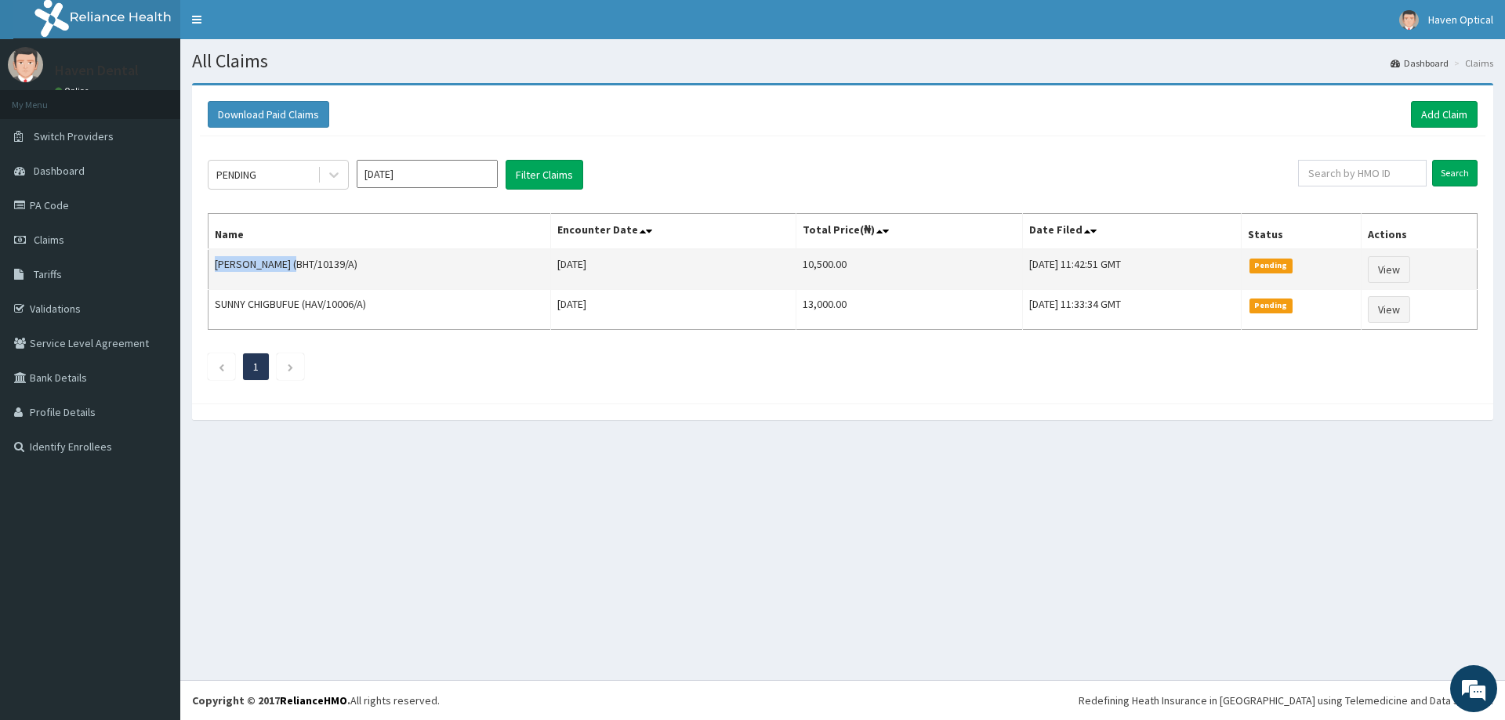
drag, startPoint x: 292, startPoint y: 266, endPoint x: 214, endPoint y: 270, distance: 78.4
click at [214, 270] on td "[PERSON_NAME] (BHT/10139/A)" at bounding box center [379, 269] width 342 height 41
copy td "Ajekwe Chinonso"
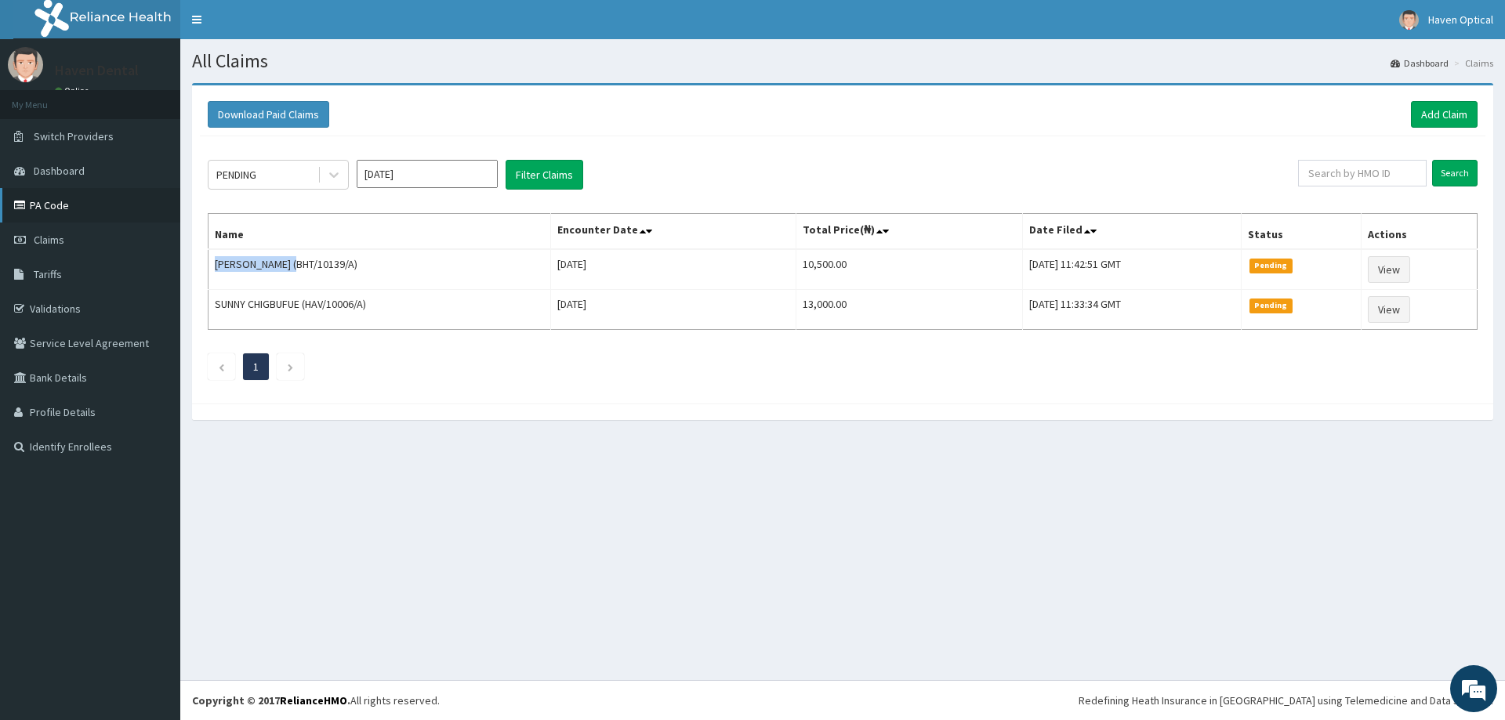
click at [16, 195] on link "PA Code" at bounding box center [90, 205] width 180 height 34
click at [1447, 109] on link "Add Claim" at bounding box center [1444, 114] width 67 height 27
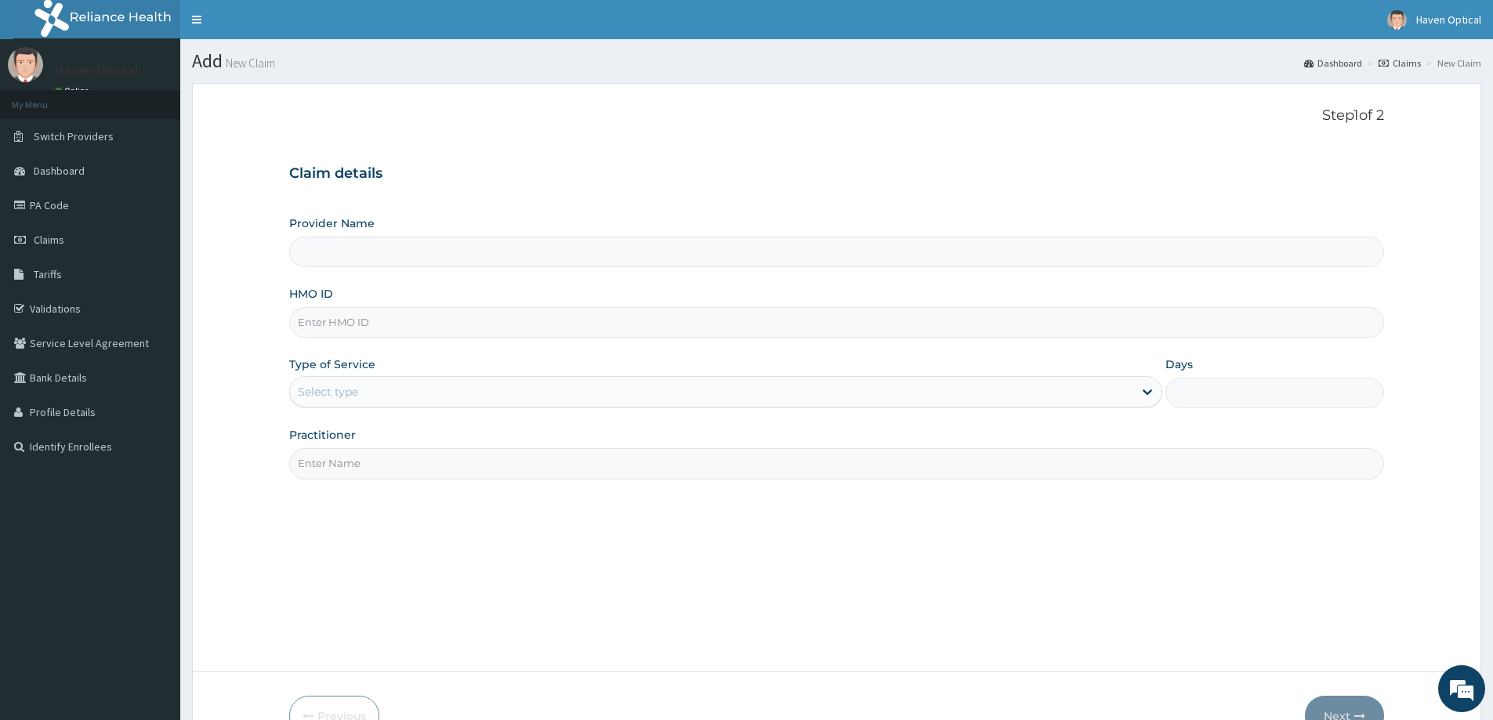
type input "Haven Dental Clinic ([GEOGRAPHIC_DATA])"
paste input "OCS/10013/A"
type input "OCS/10013/A"
click at [380, 394] on div "Select type" at bounding box center [711, 391] width 843 height 25
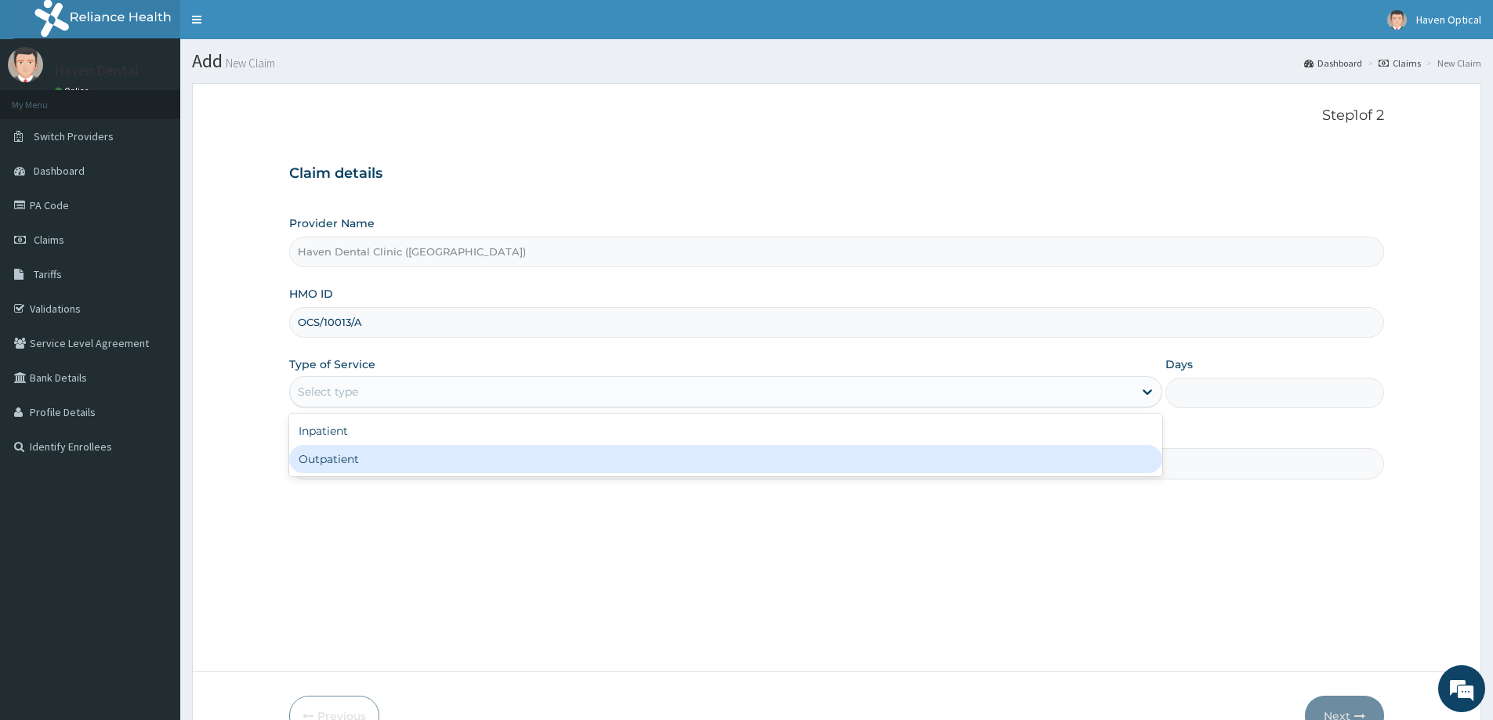
click at [346, 461] on div "Outpatient" at bounding box center [725, 459] width 873 height 28
type input "1"
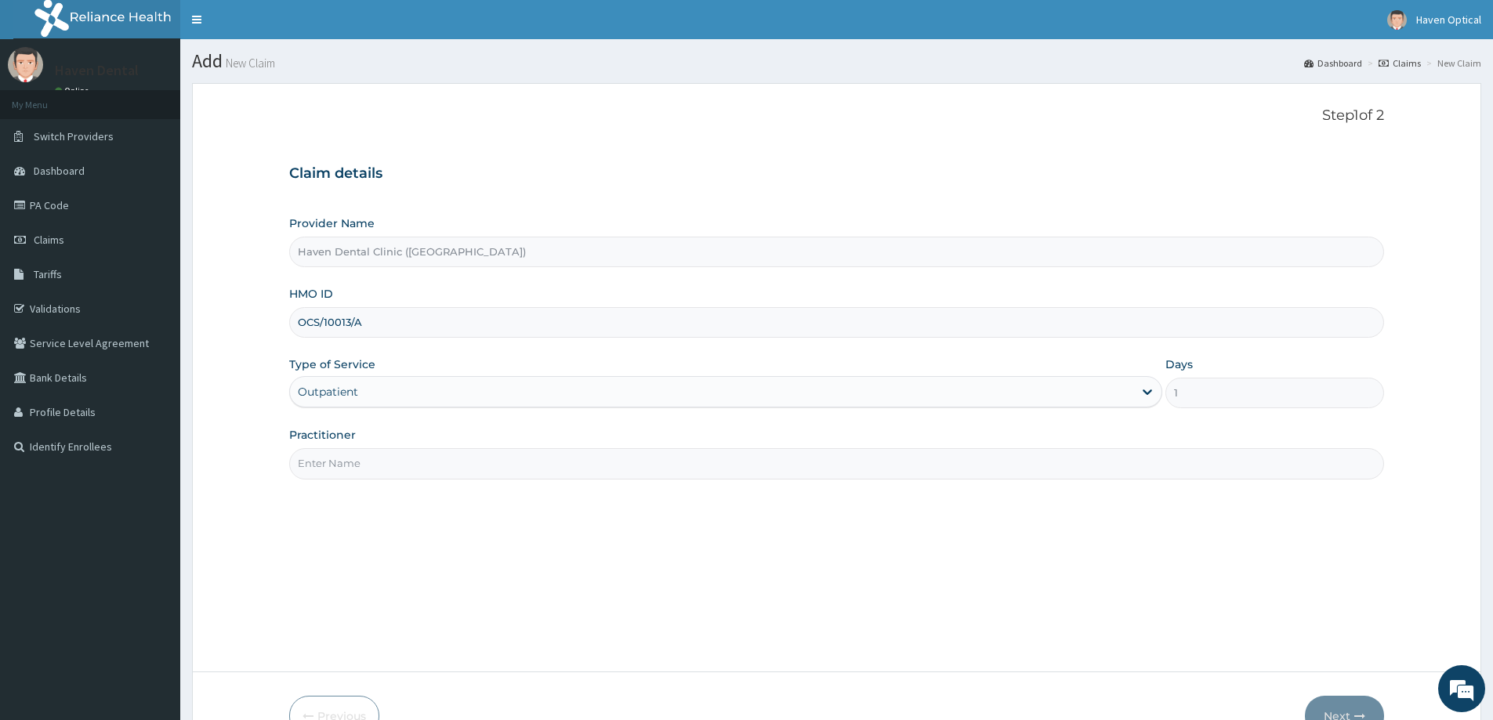
click at [336, 467] on input "Practitioner" at bounding box center [836, 463] width 1095 height 31
type input "Dr. Chijioke"
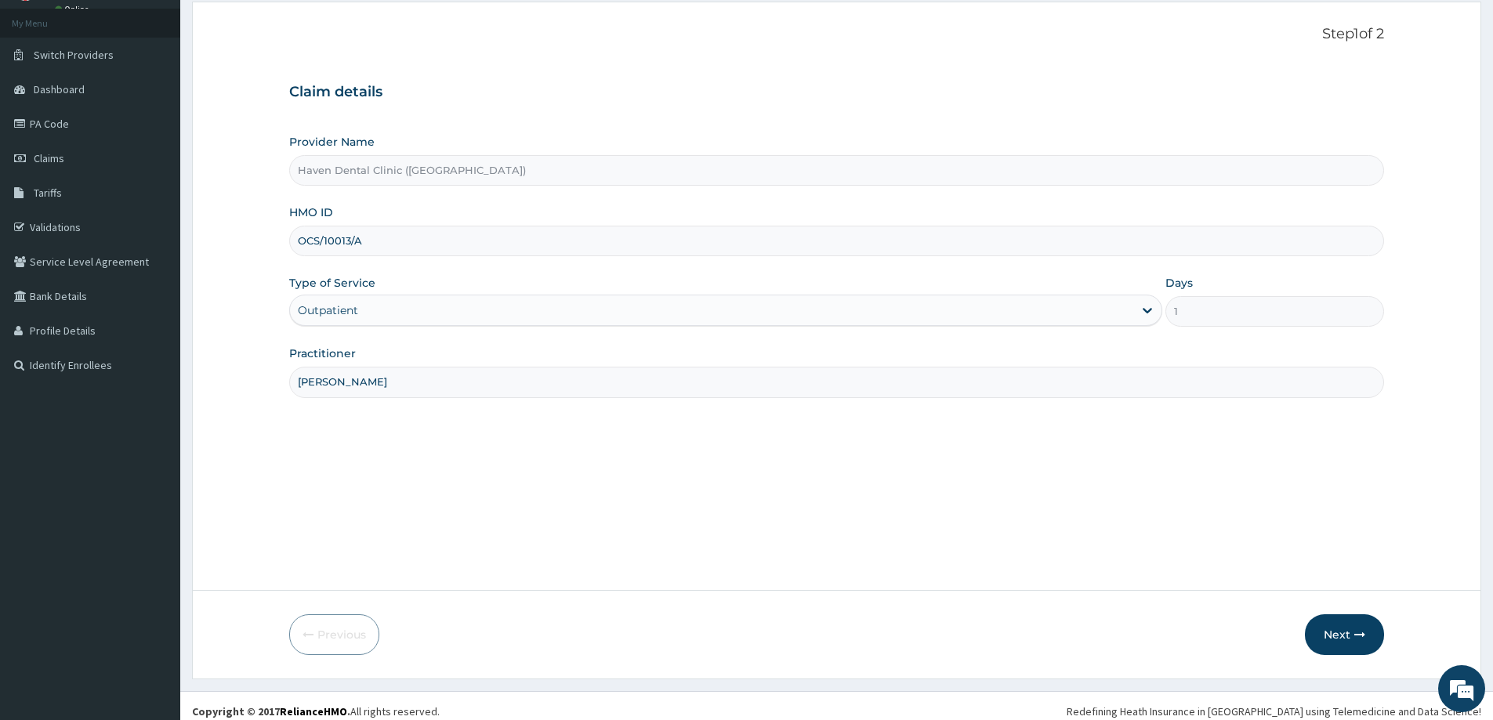
scroll to position [92, 0]
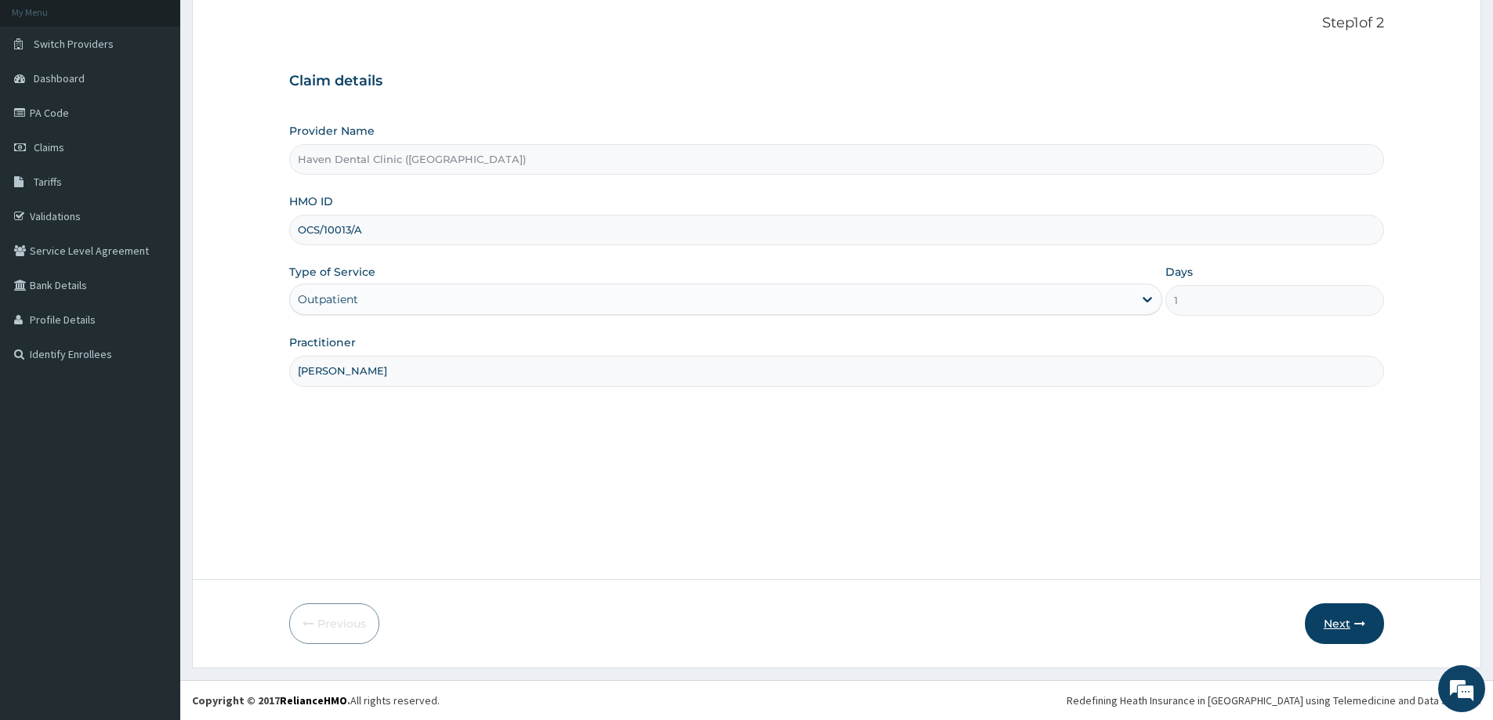
click at [1321, 607] on button "Next" at bounding box center [1344, 623] width 79 height 41
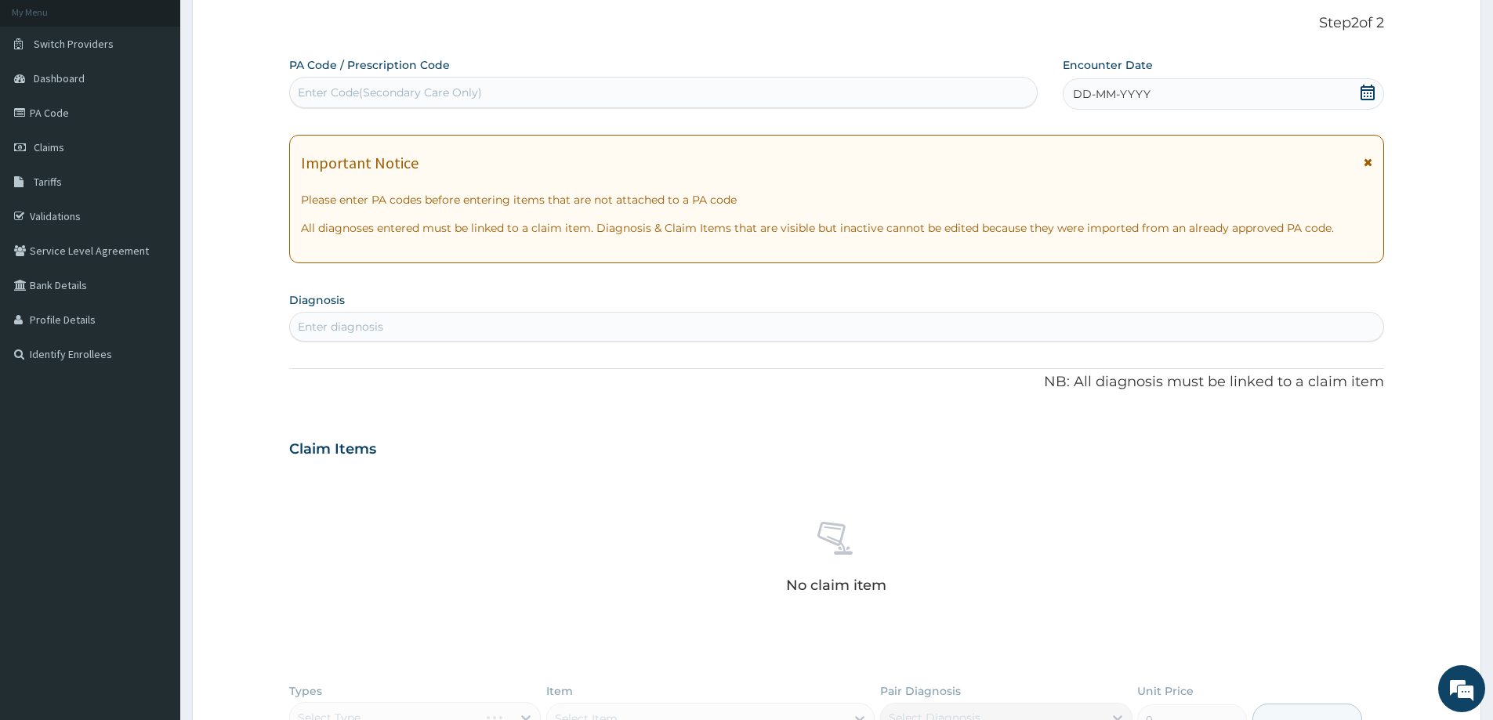
scroll to position [0, 0]
click at [312, 92] on div "Enter Code(Secondary Care Only)" at bounding box center [390, 93] width 184 height 16
type input "PA/AD3877"
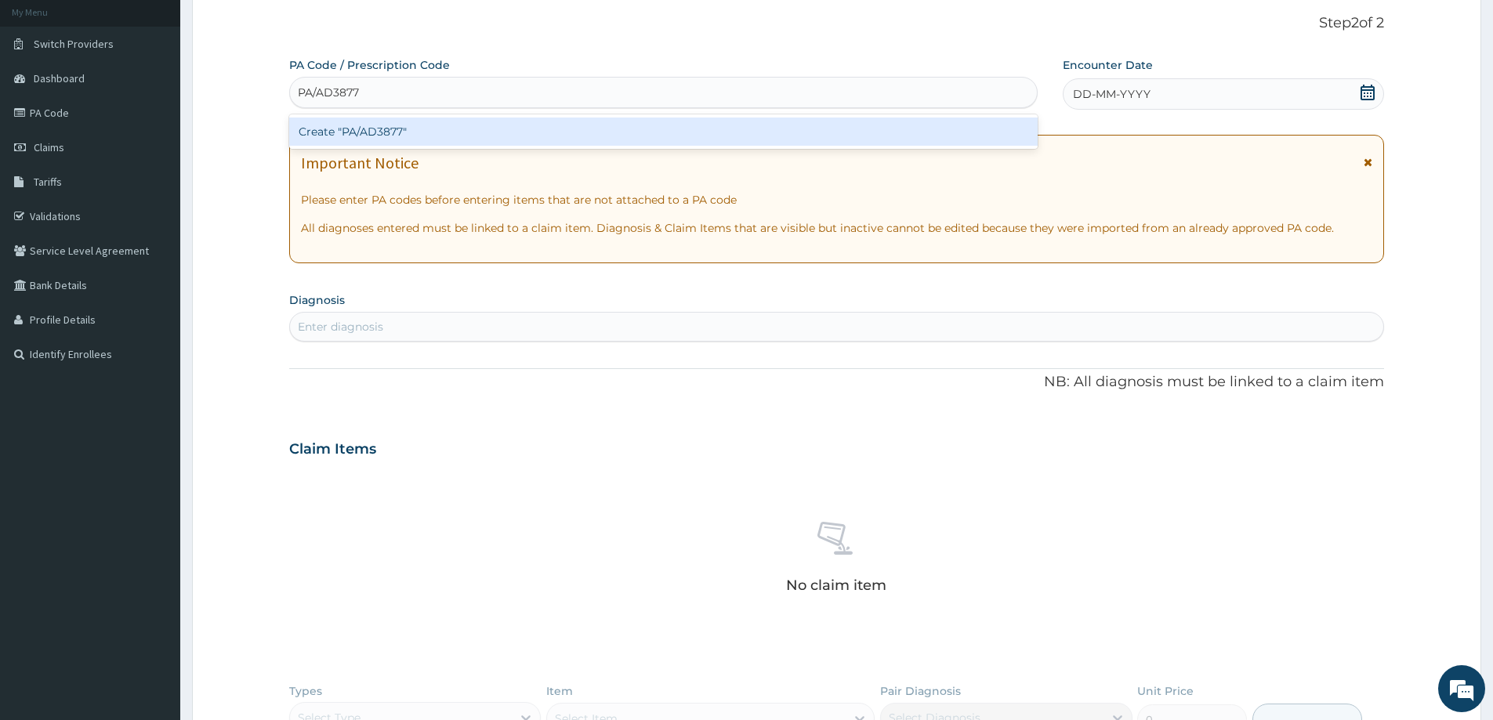
click at [352, 130] on div "Create "PA/AD3877"" at bounding box center [663, 132] width 748 height 28
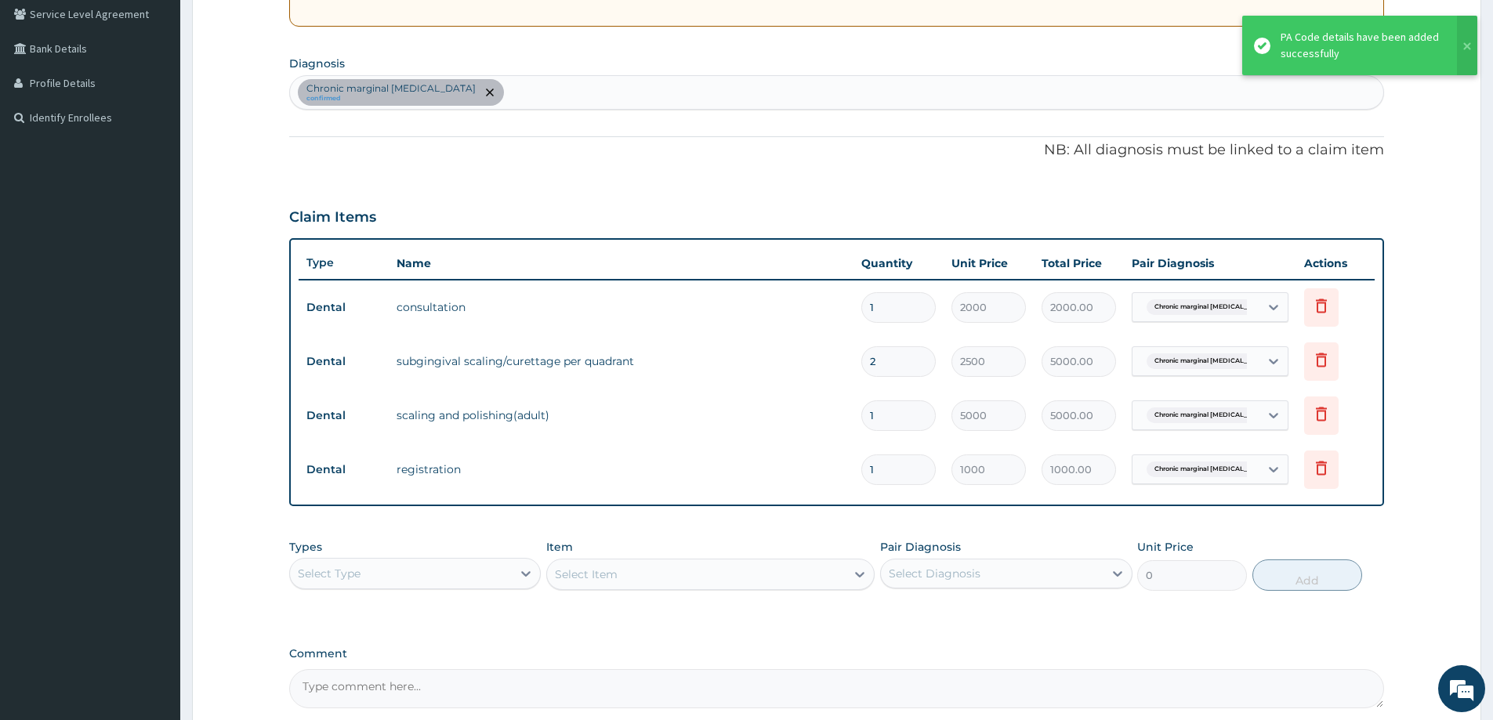
scroll to position [482, 0]
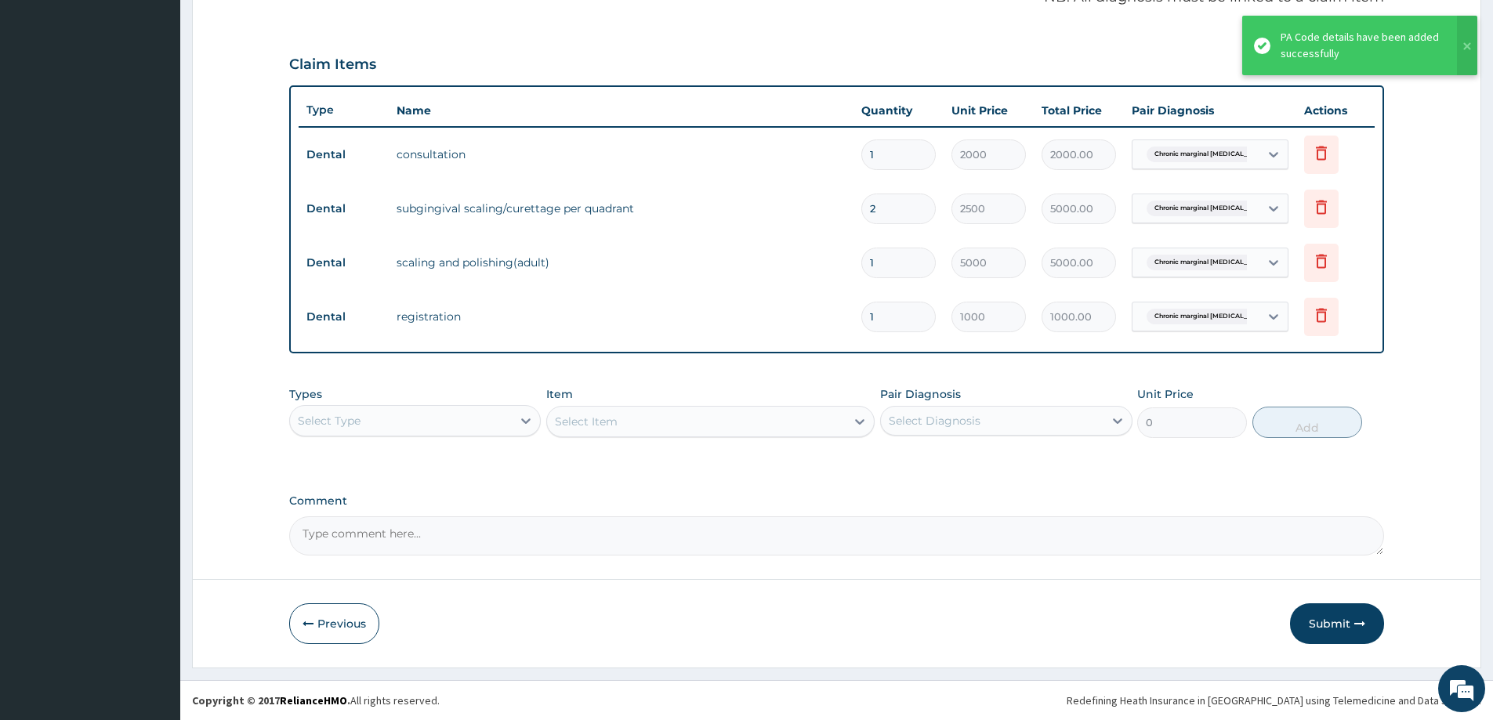
click at [1327, 615] on button "Submit" at bounding box center [1337, 623] width 94 height 41
